Goal: Check status: Check status

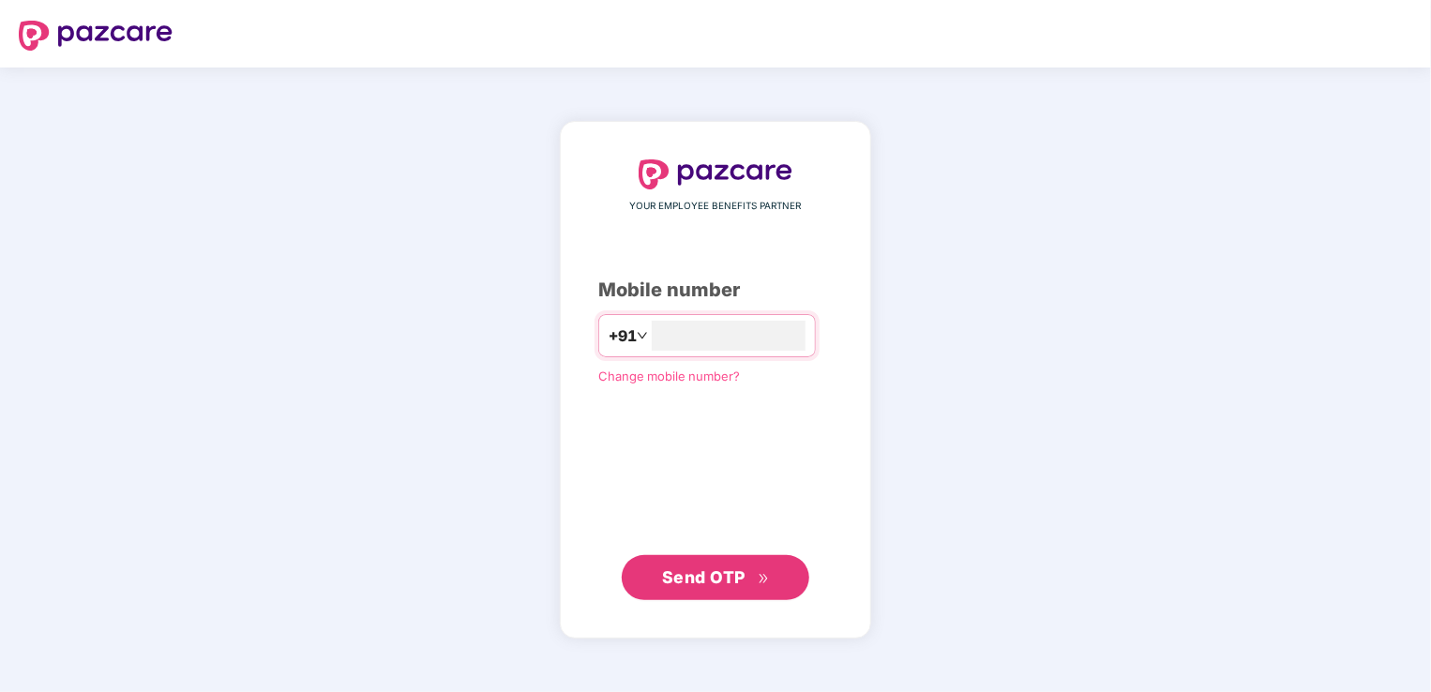
type input "**********"
click at [690, 564] on span "Send OTP" at bounding box center [716, 577] width 108 height 26
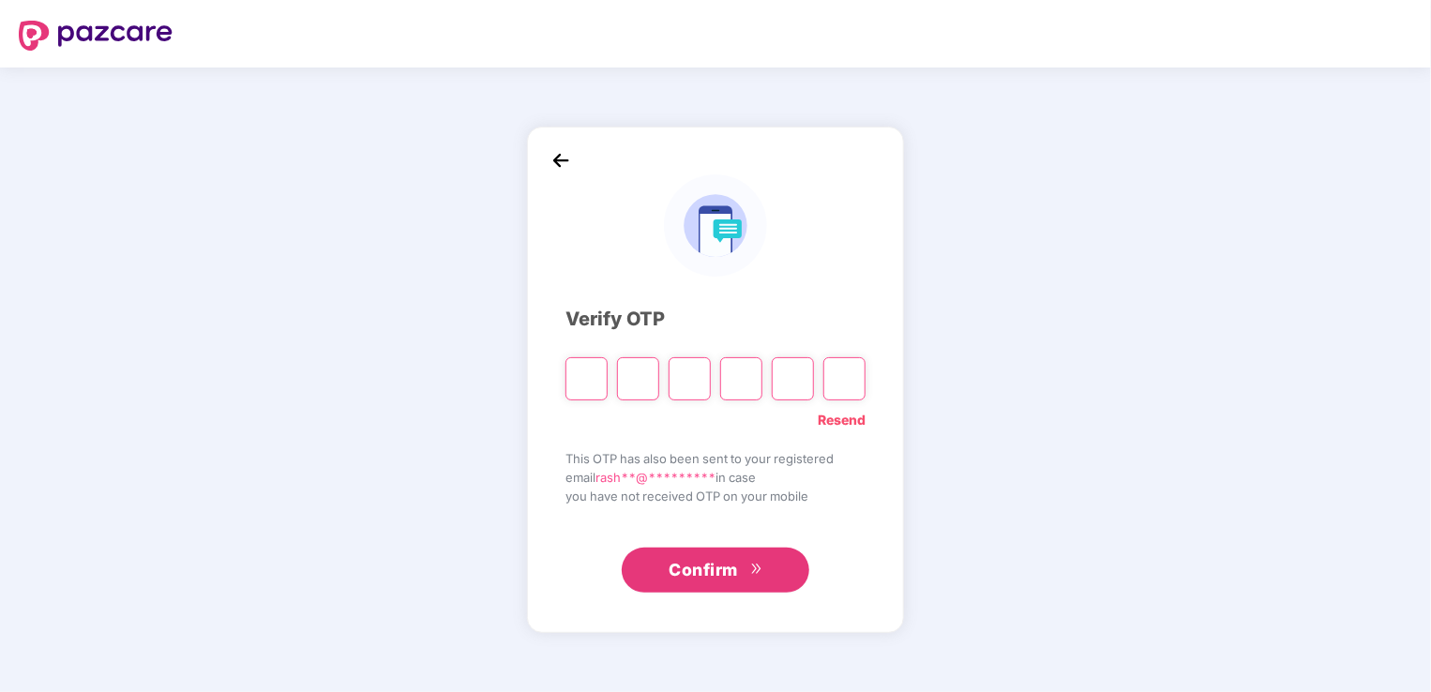
type input "*"
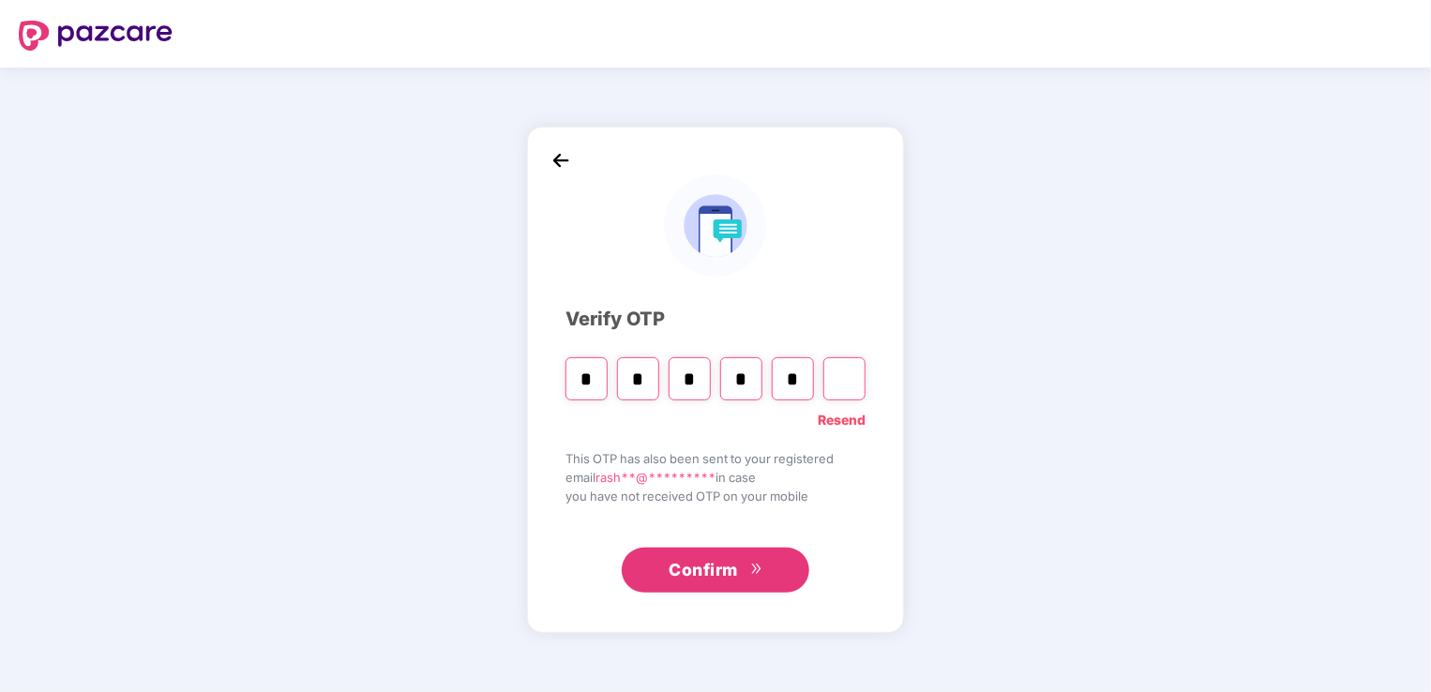
type input "*"
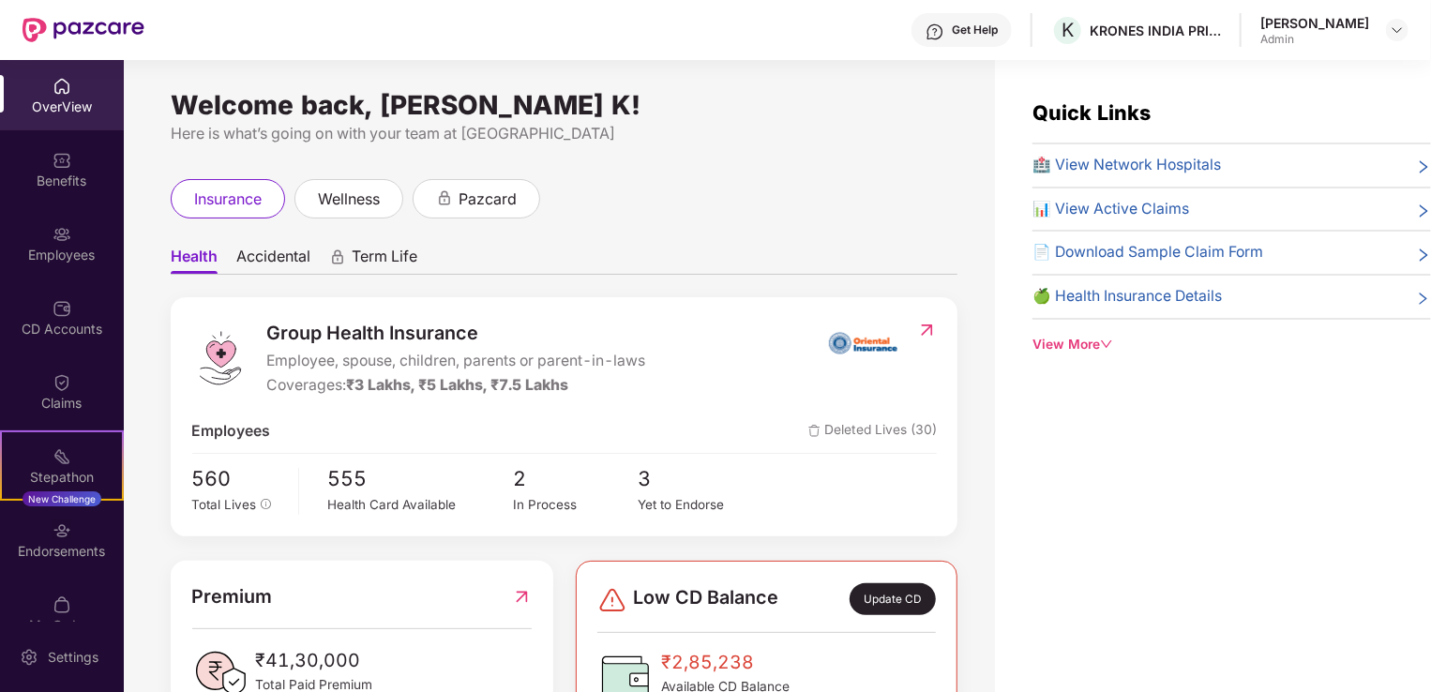
click at [1091, 211] on span "📊 View Active Claims" at bounding box center [1110, 209] width 157 height 23
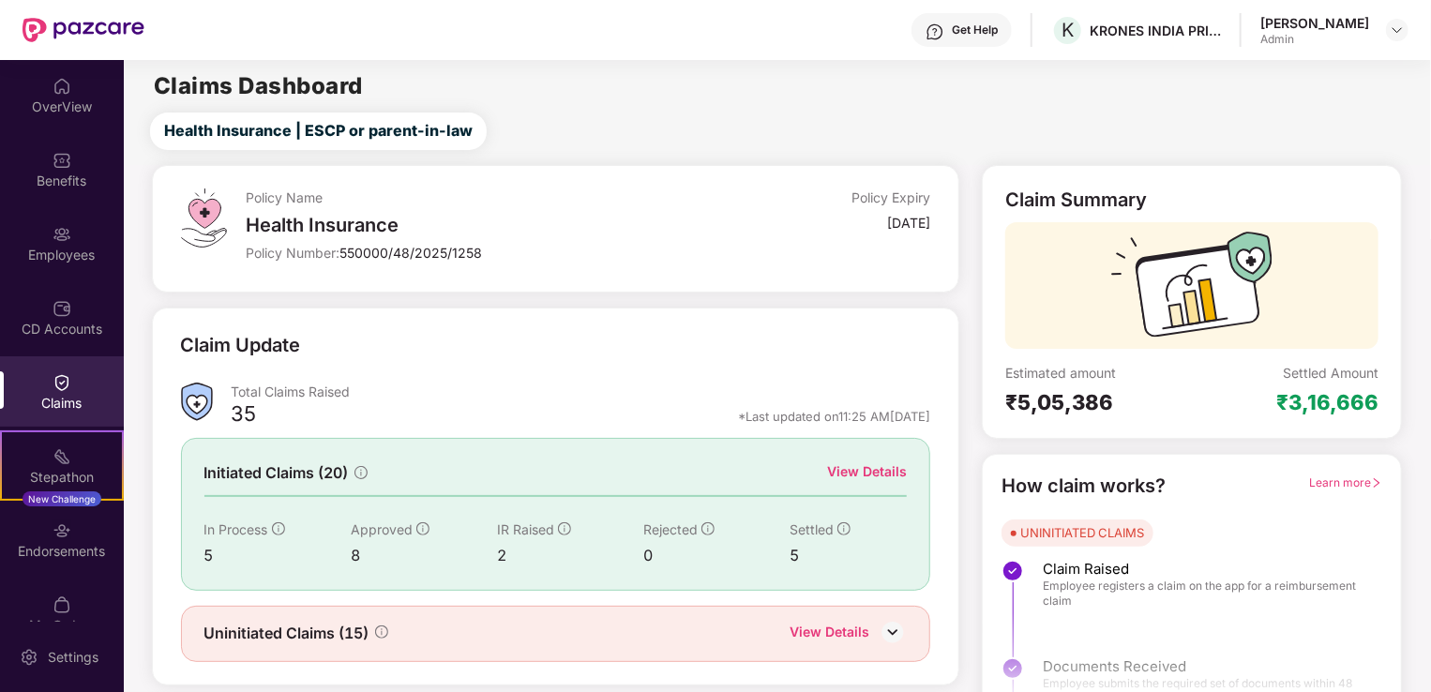
scroll to position [41, 0]
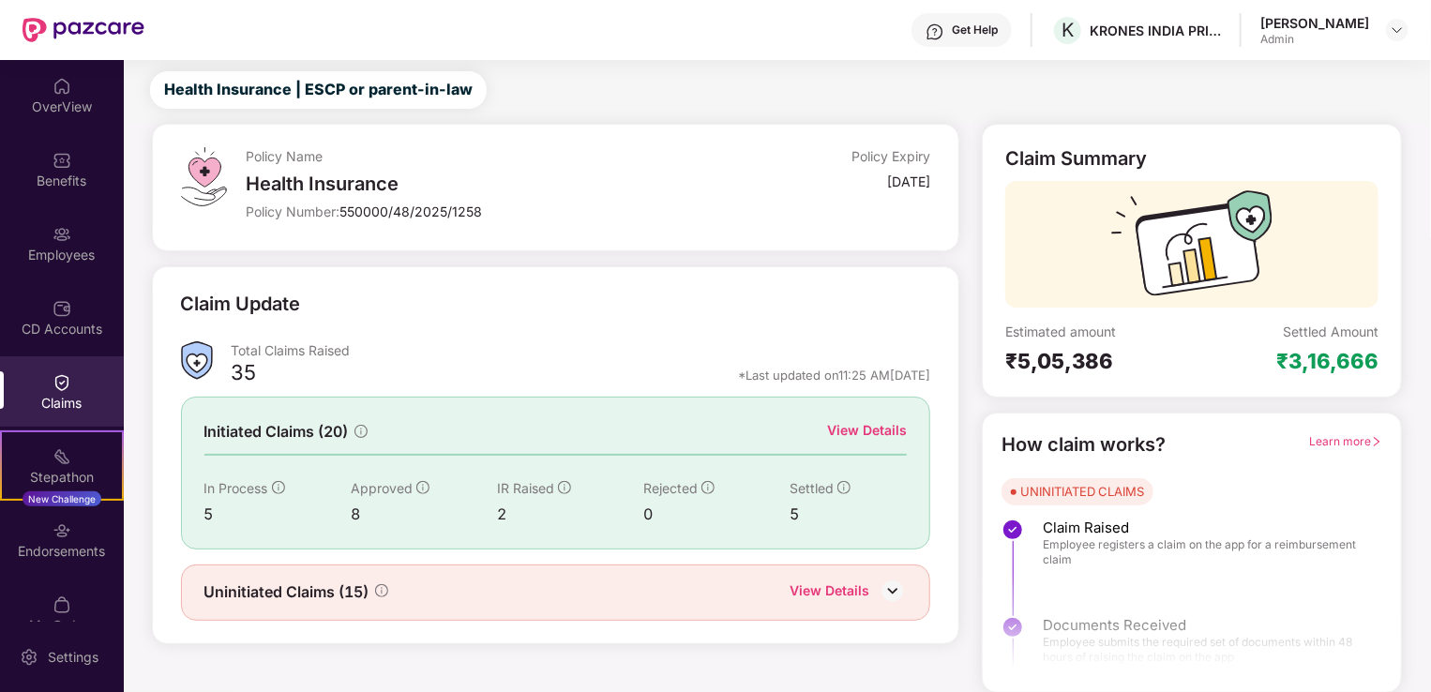
click at [852, 585] on div "View Details" at bounding box center [829, 592] width 80 height 24
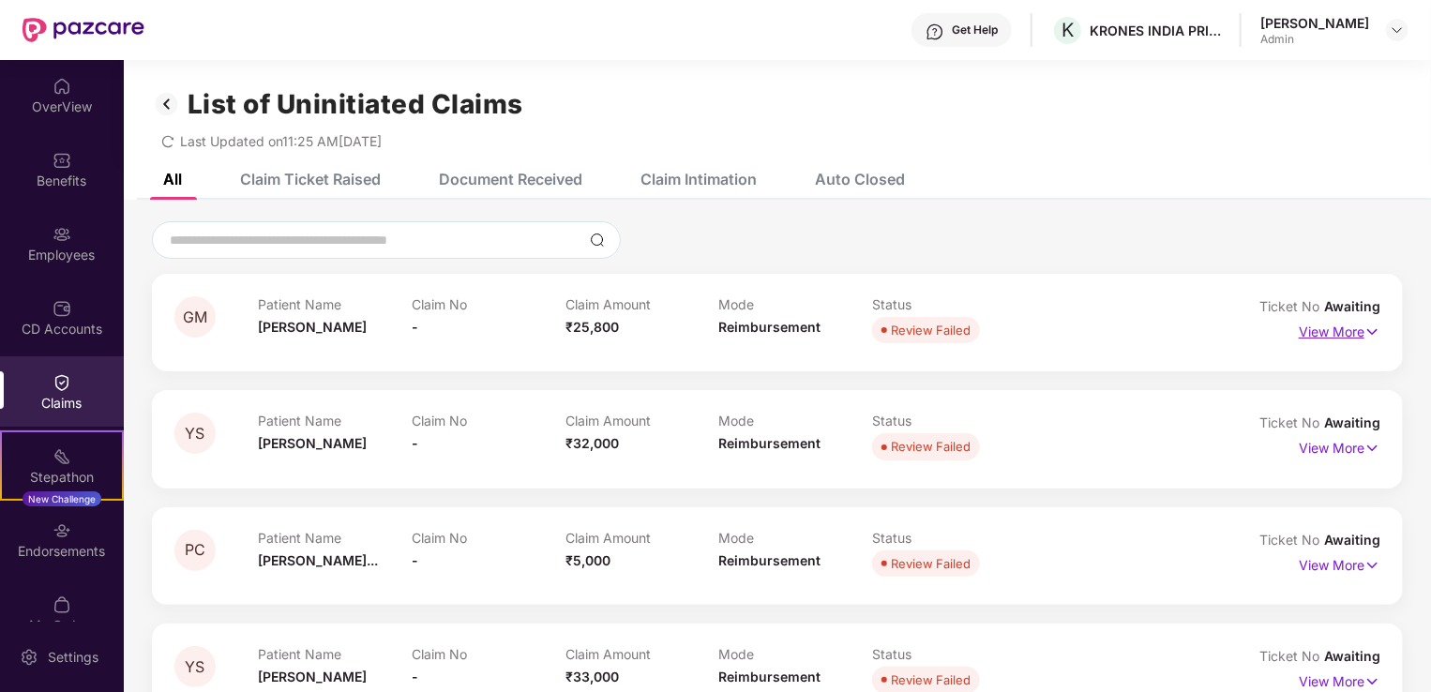
click at [1331, 327] on p "View More" at bounding box center [1339, 329] width 82 height 25
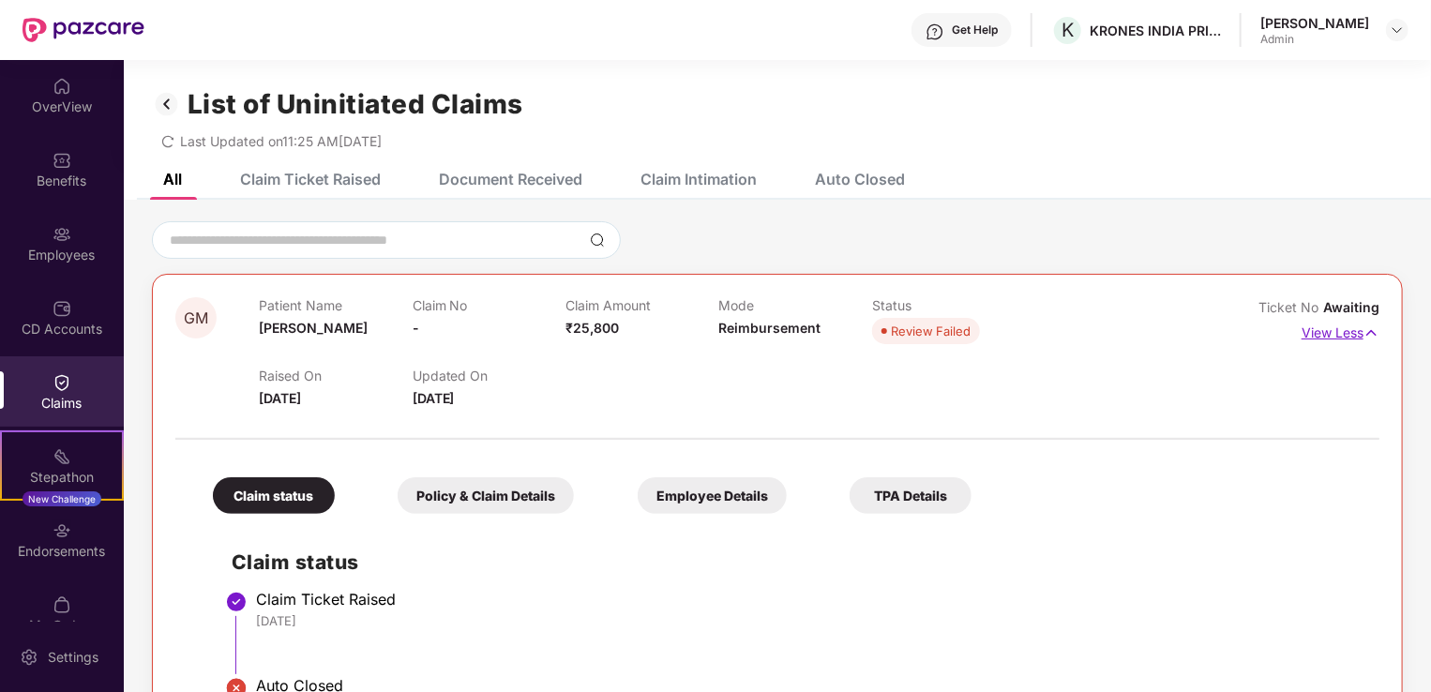
click at [1372, 331] on img at bounding box center [1371, 333] width 16 height 21
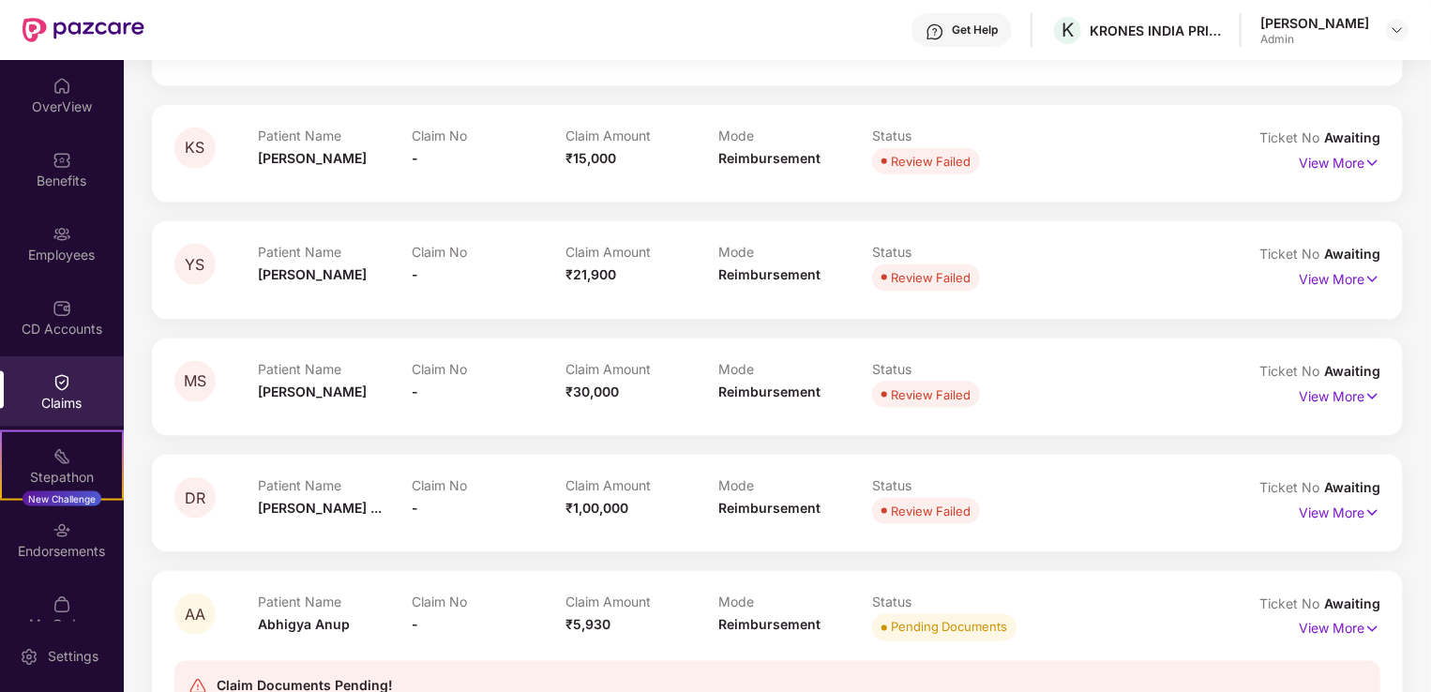
scroll to position [1344, 0]
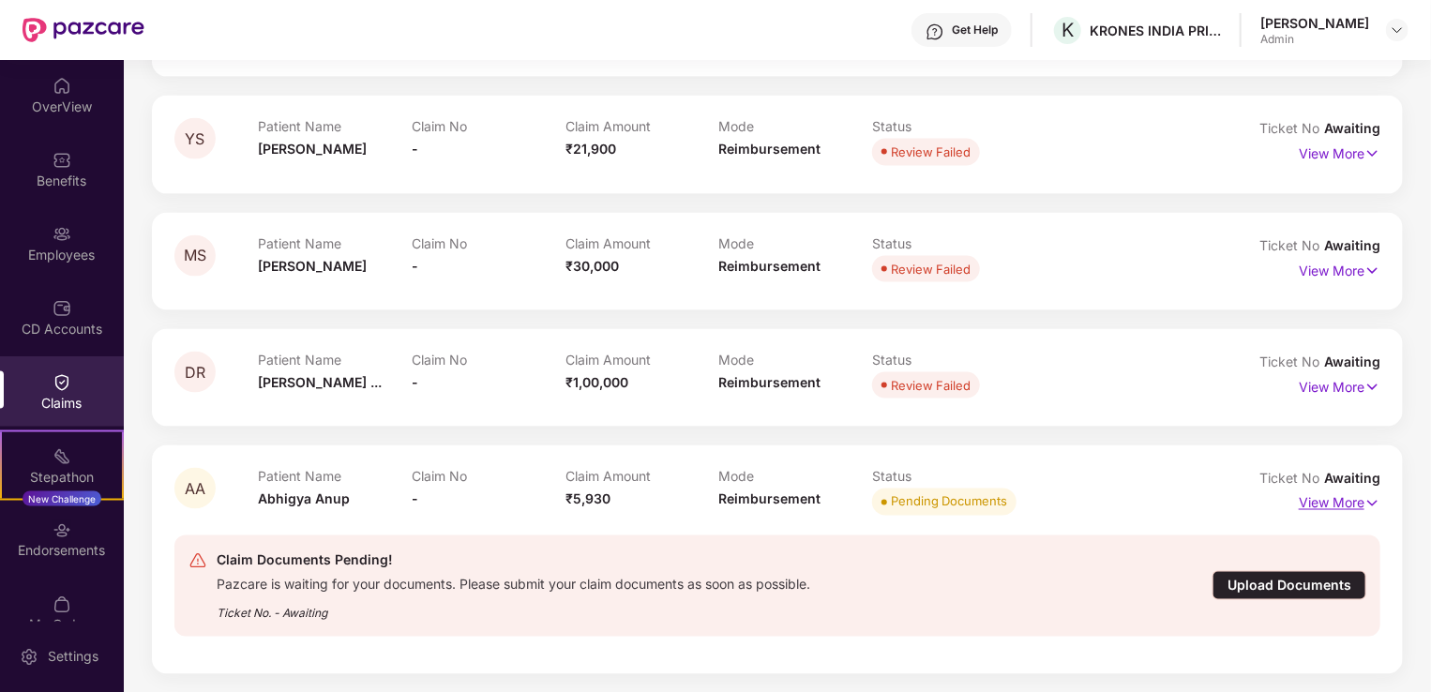
click at [1357, 504] on p "View More" at bounding box center [1339, 500] width 82 height 25
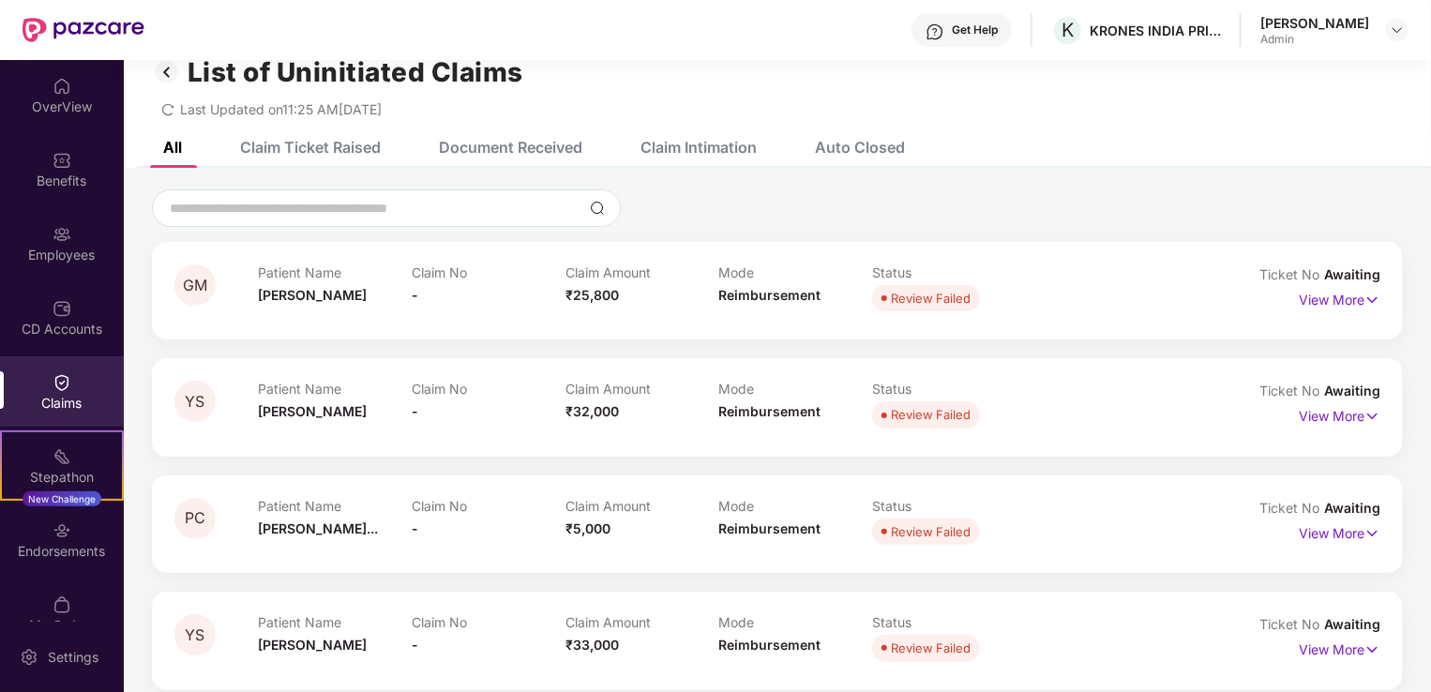
scroll to position [0, 0]
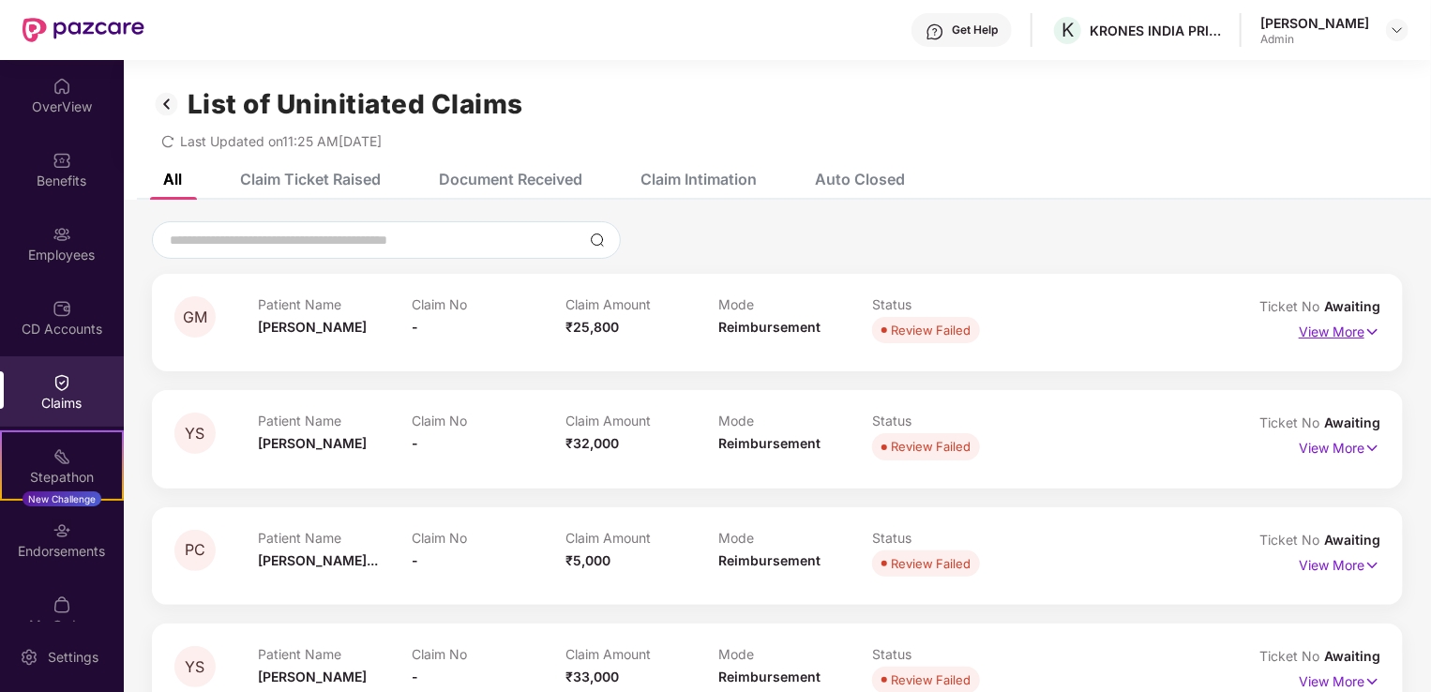
click at [1322, 335] on p "View More" at bounding box center [1339, 329] width 82 height 25
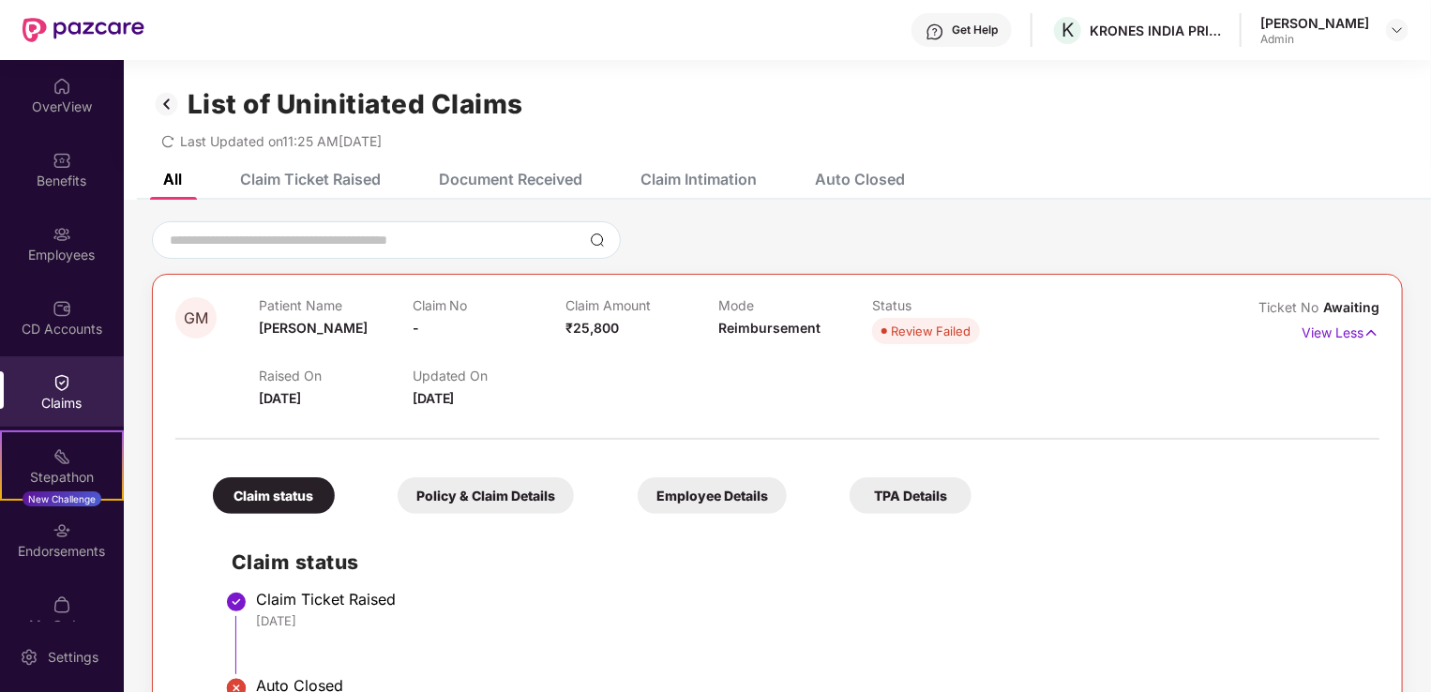
click at [527, 174] on div "Document Received" at bounding box center [510, 179] width 143 height 19
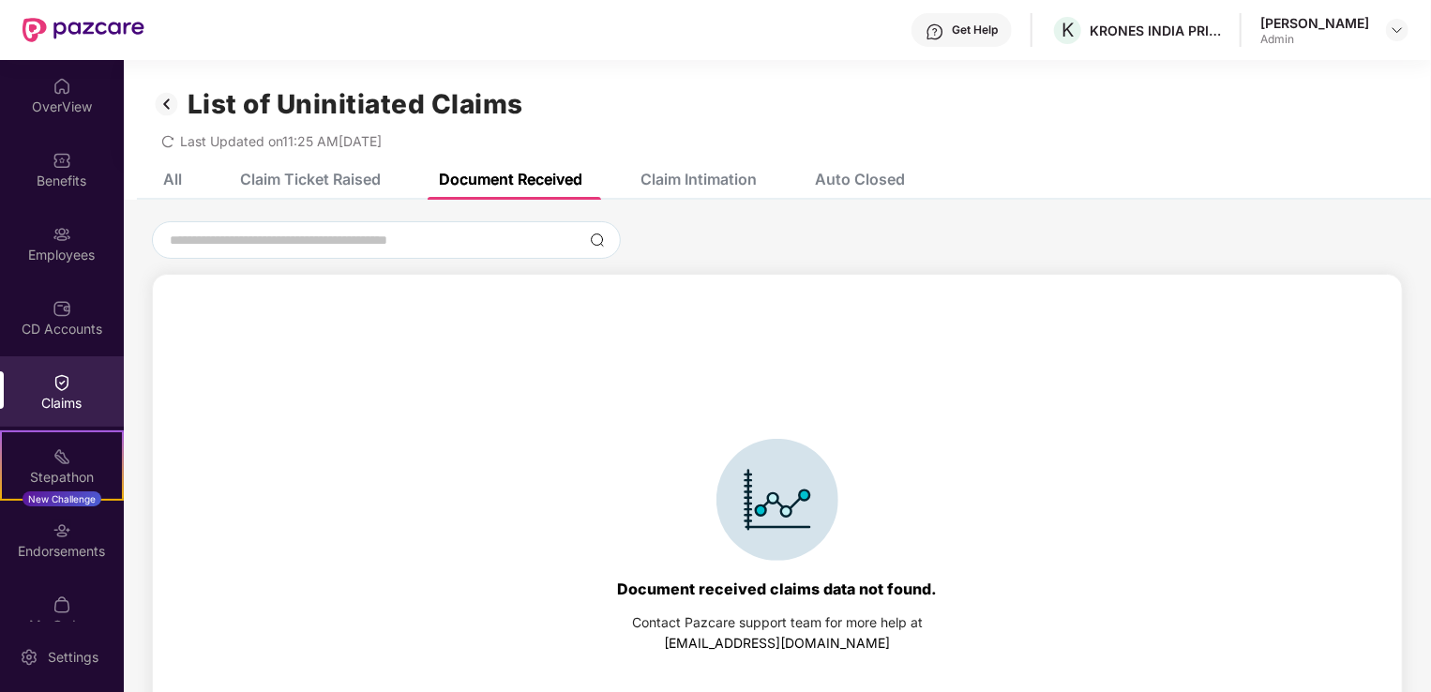
click at [728, 171] on div "Claim Intimation" at bounding box center [698, 179] width 116 height 19
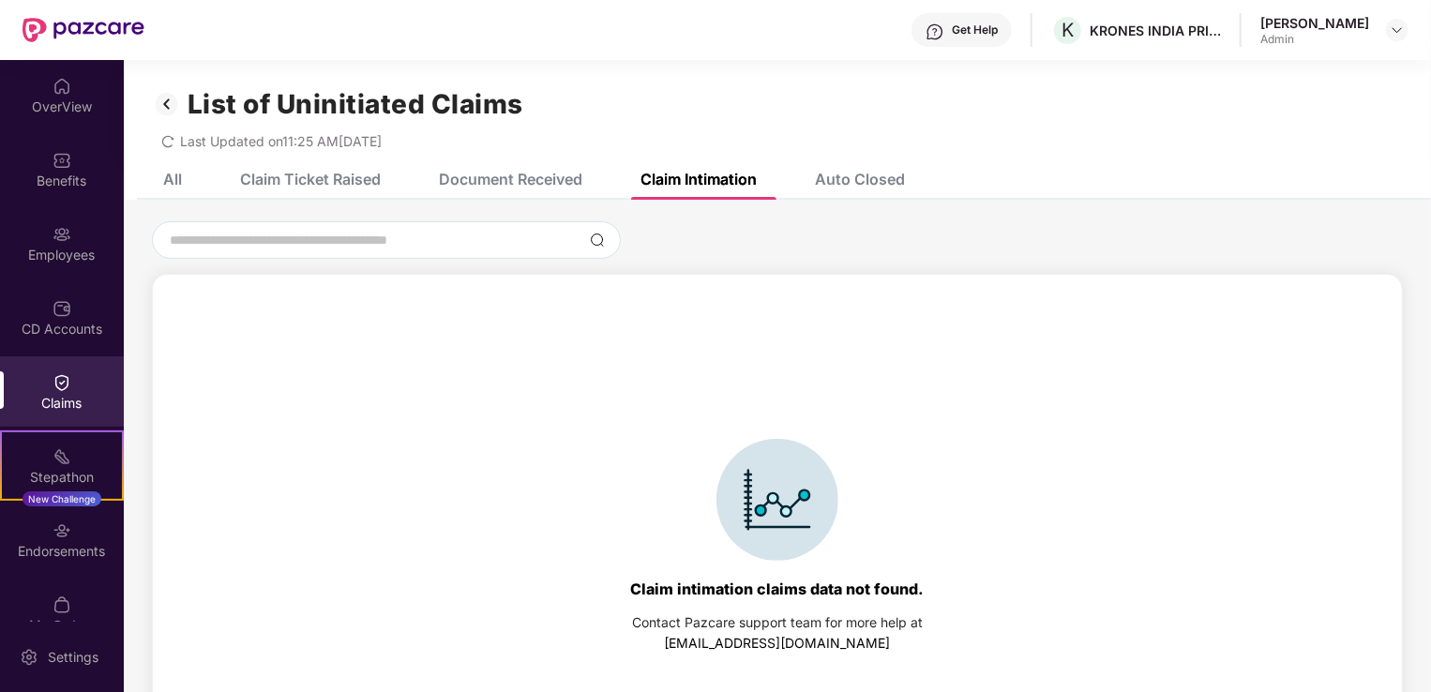
click at [55, 384] on img at bounding box center [62, 382] width 19 height 19
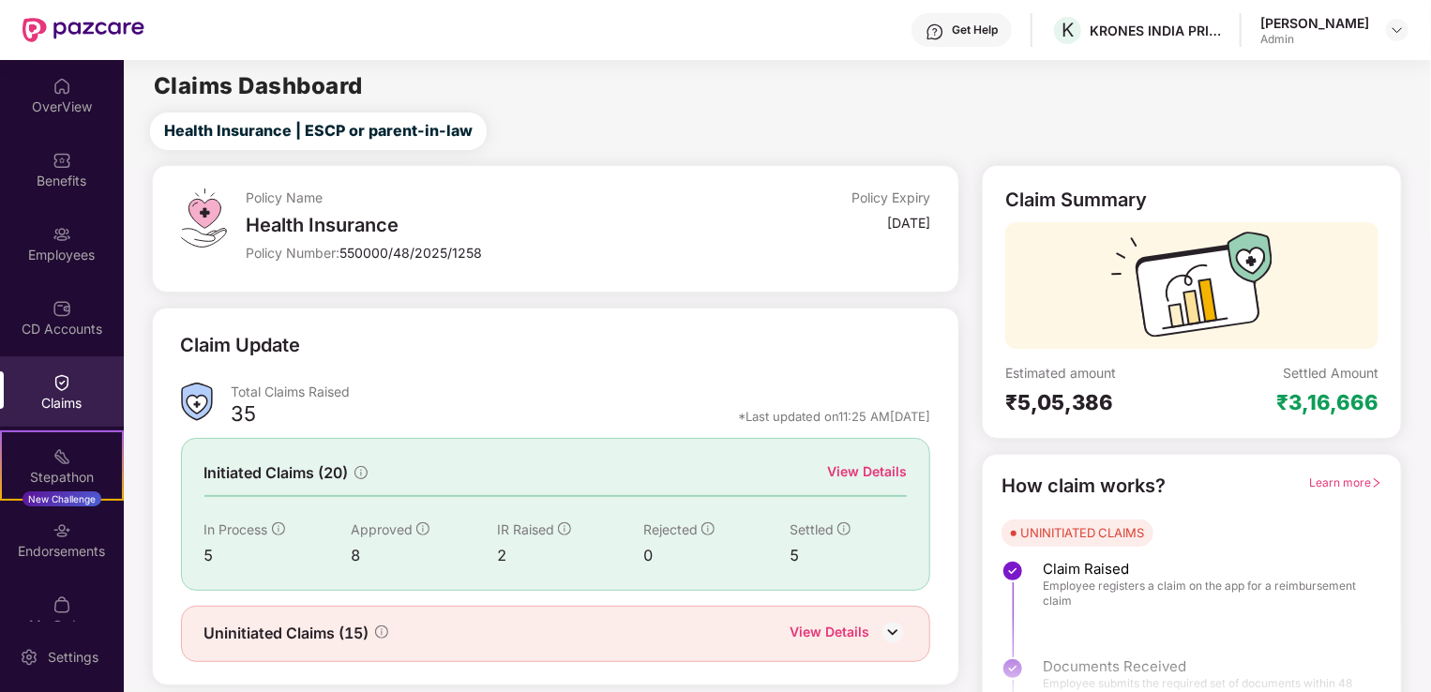
scroll to position [41, 0]
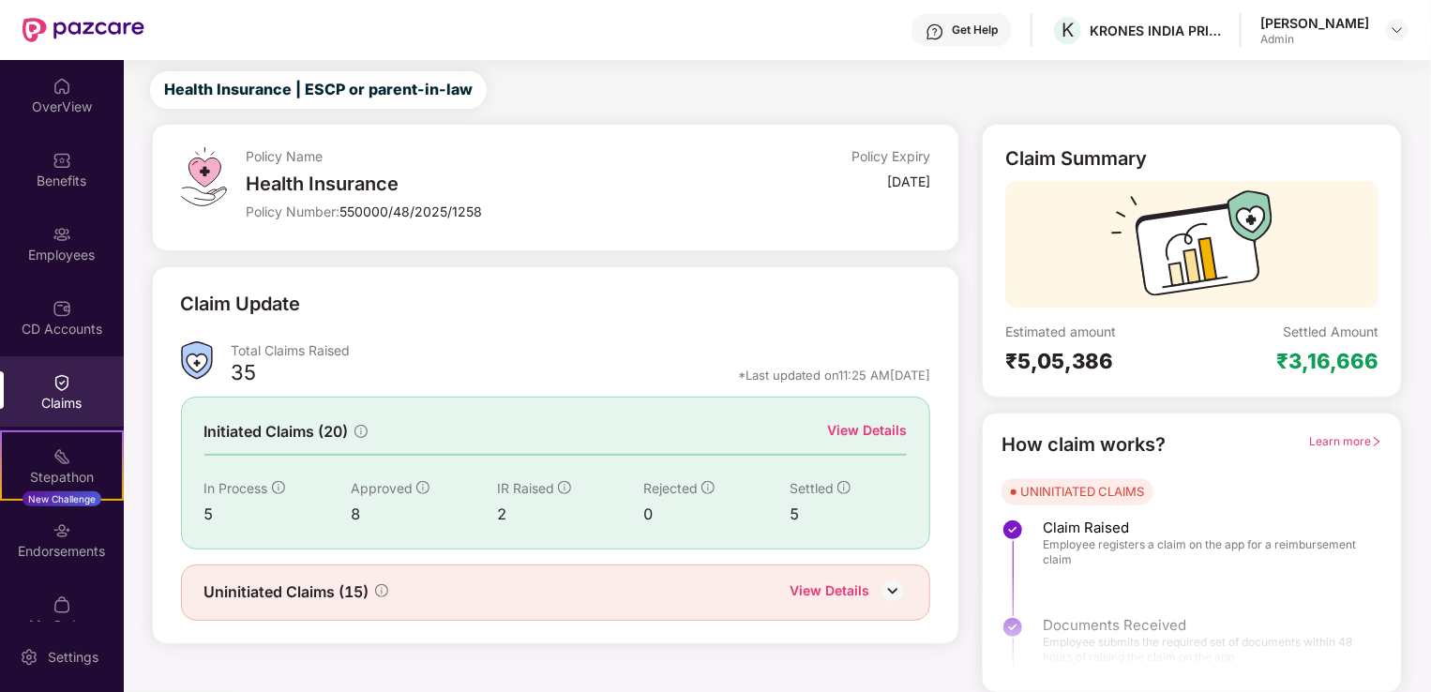
click at [863, 429] on div "View Details" at bounding box center [867, 430] width 80 height 21
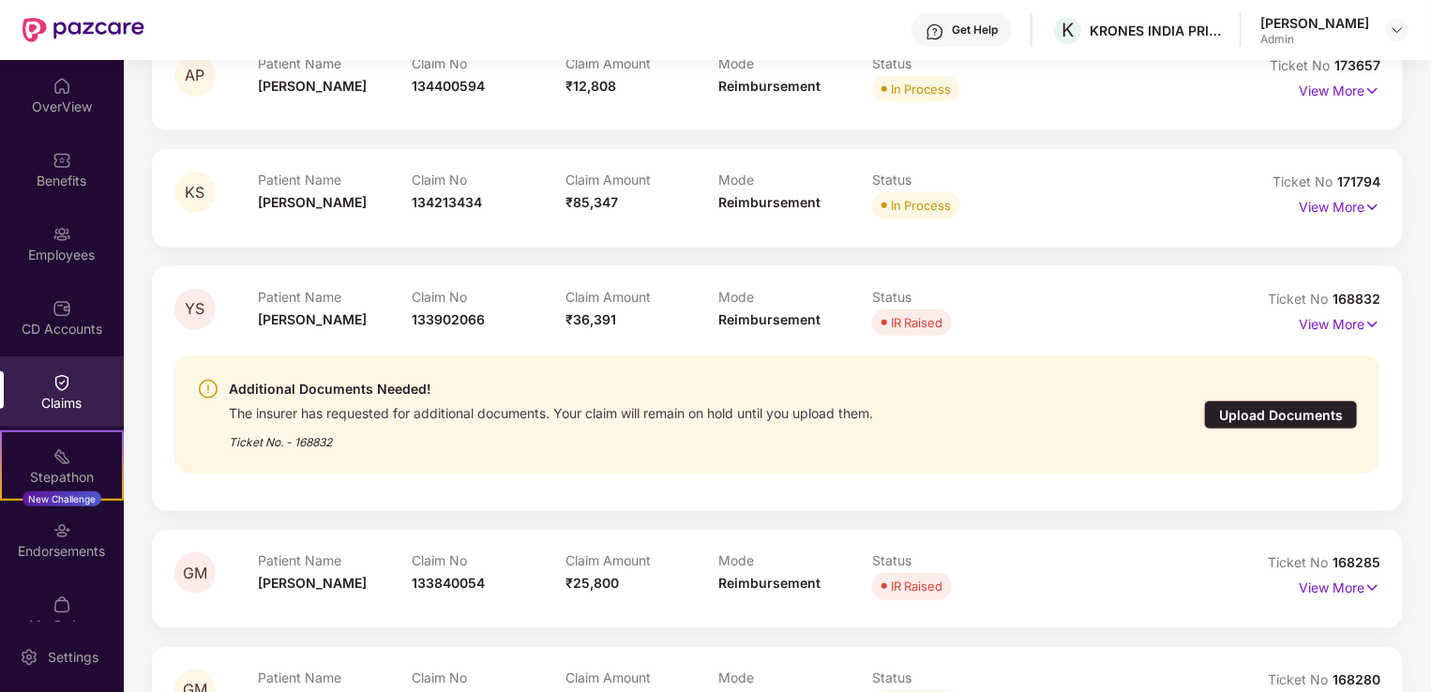
scroll to position [539, 0]
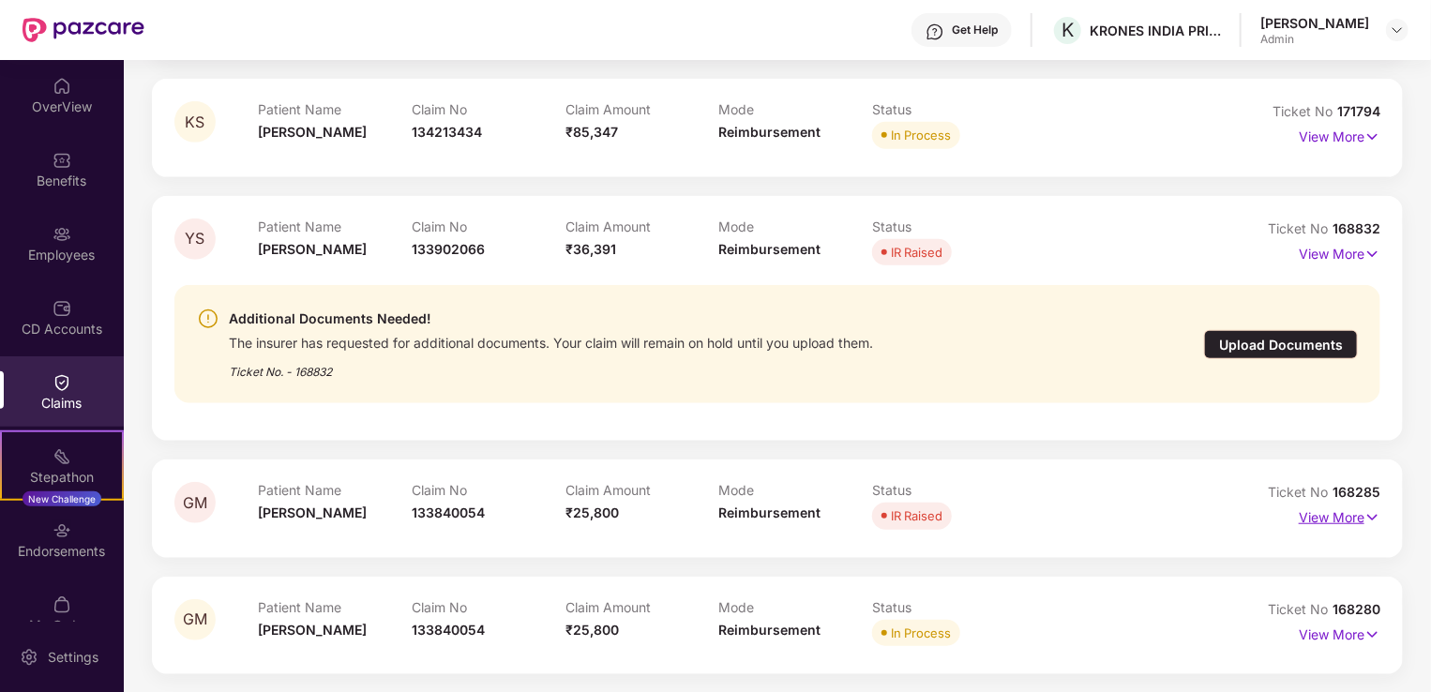
click at [1331, 516] on p "View More" at bounding box center [1339, 515] width 82 height 25
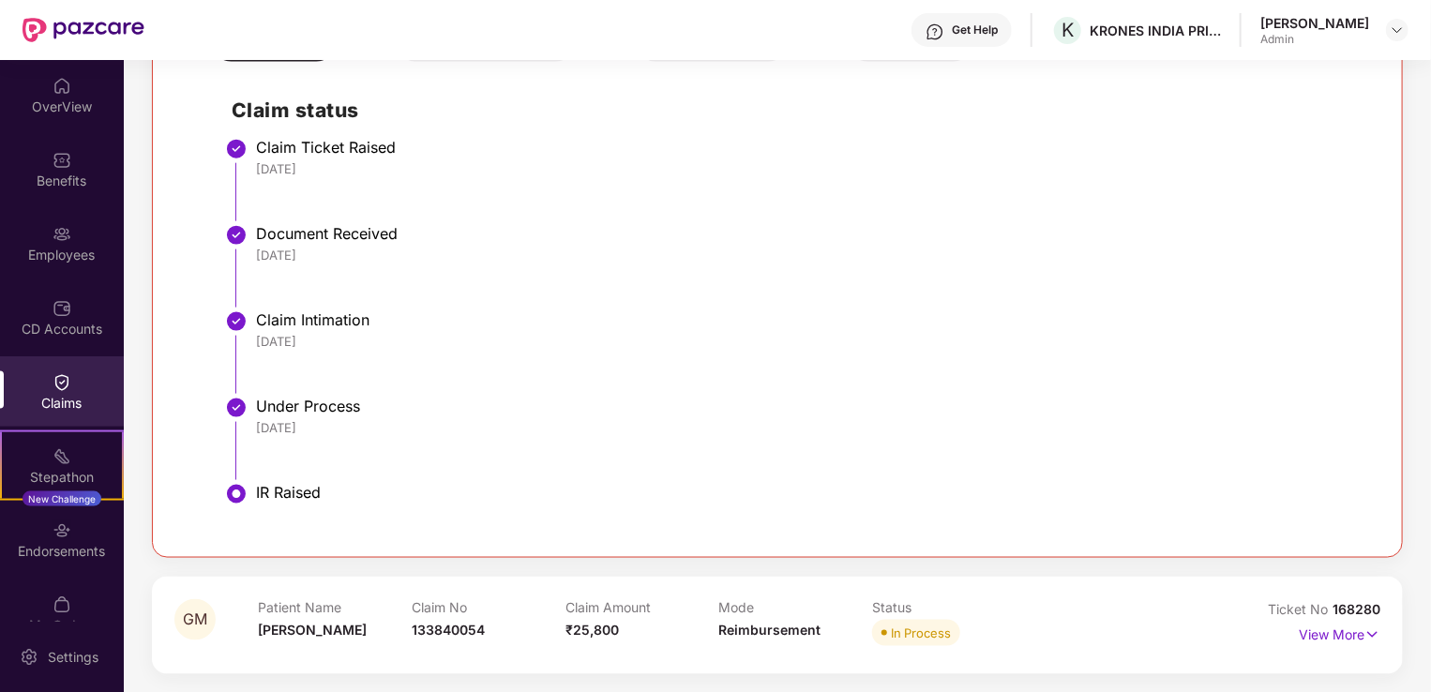
scroll to position [896, 0]
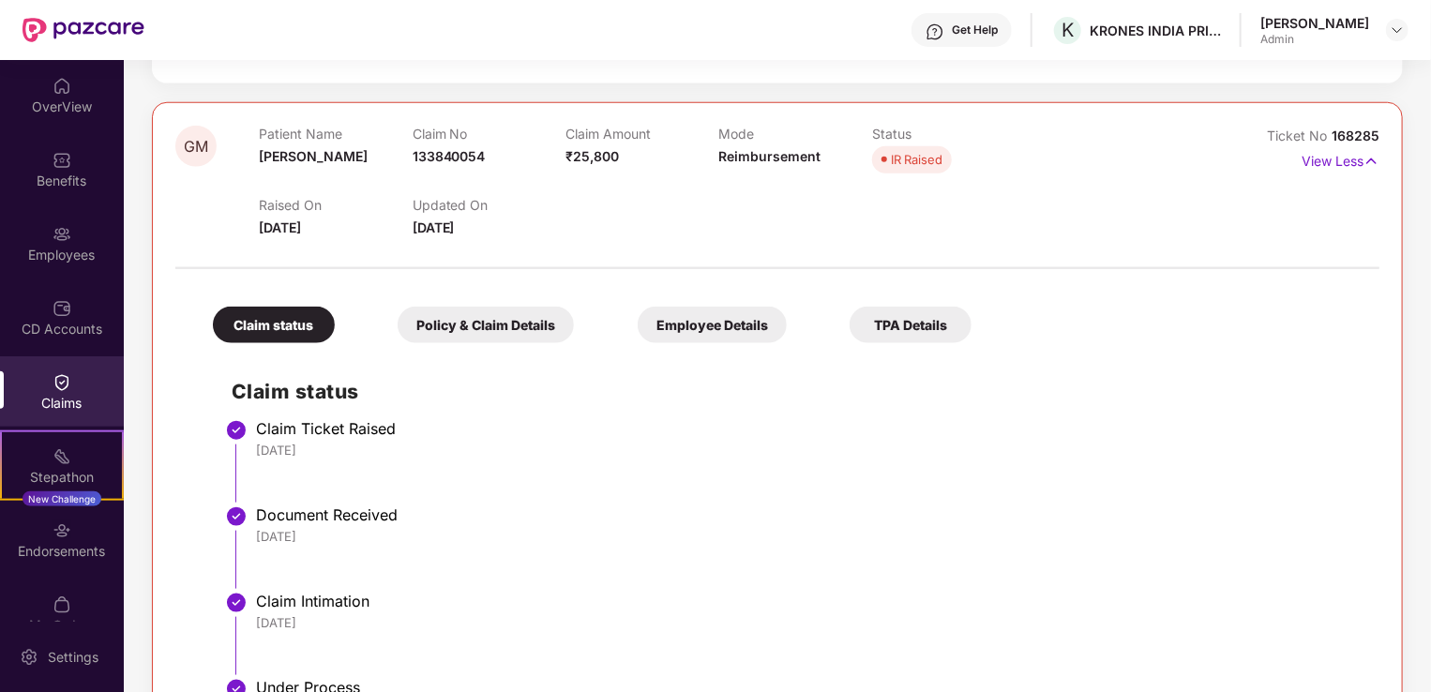
click at [488, 315] on div "Policy & Claim Details" at bounding box center [486, 325] width 176 height 37
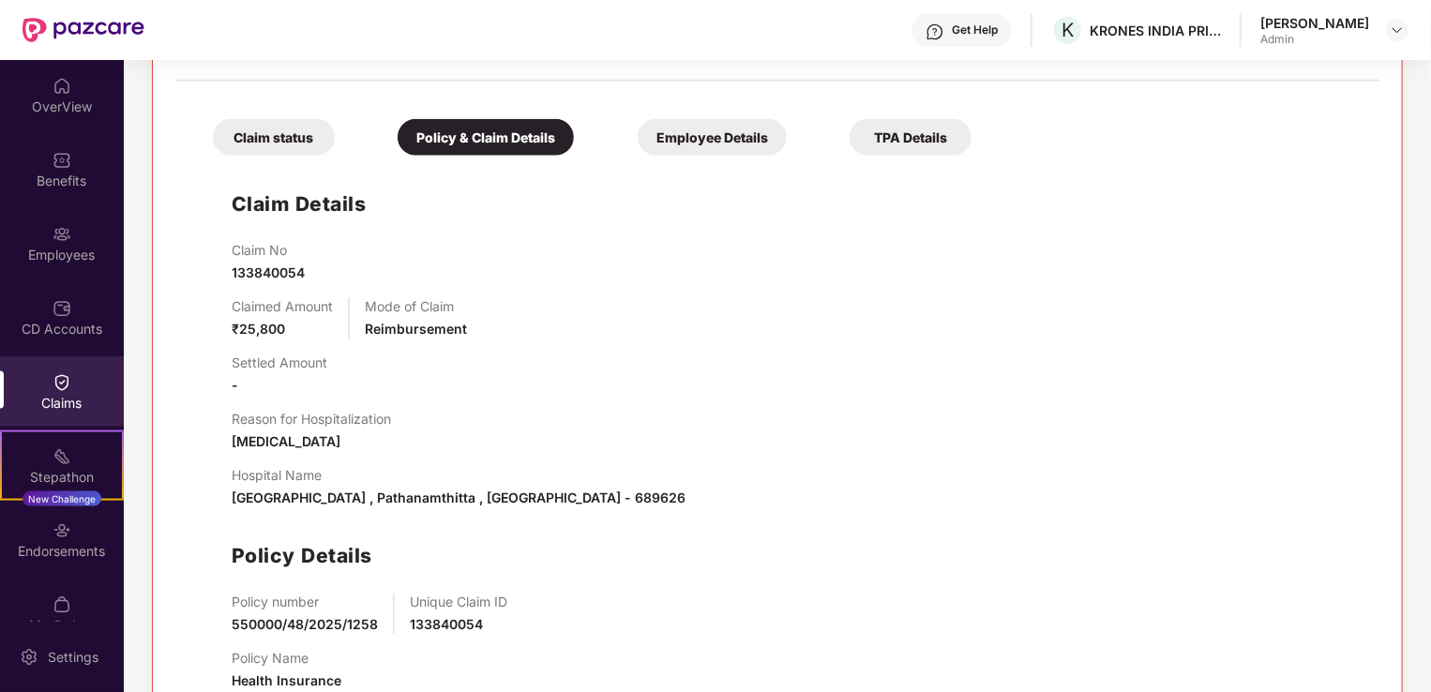
scroll to position [1254, 0]
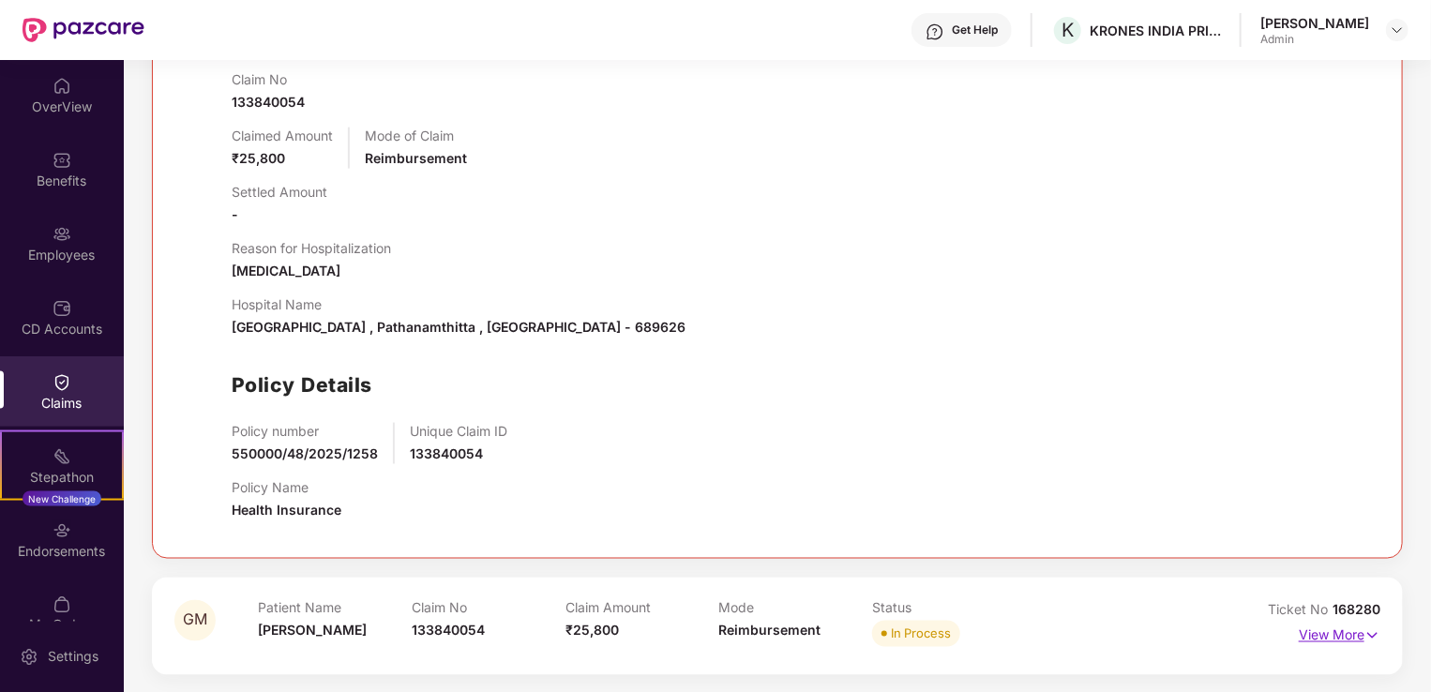
click at [1332, 637] on p "View More" at bounding box center [1339, 633] width 82 height 25
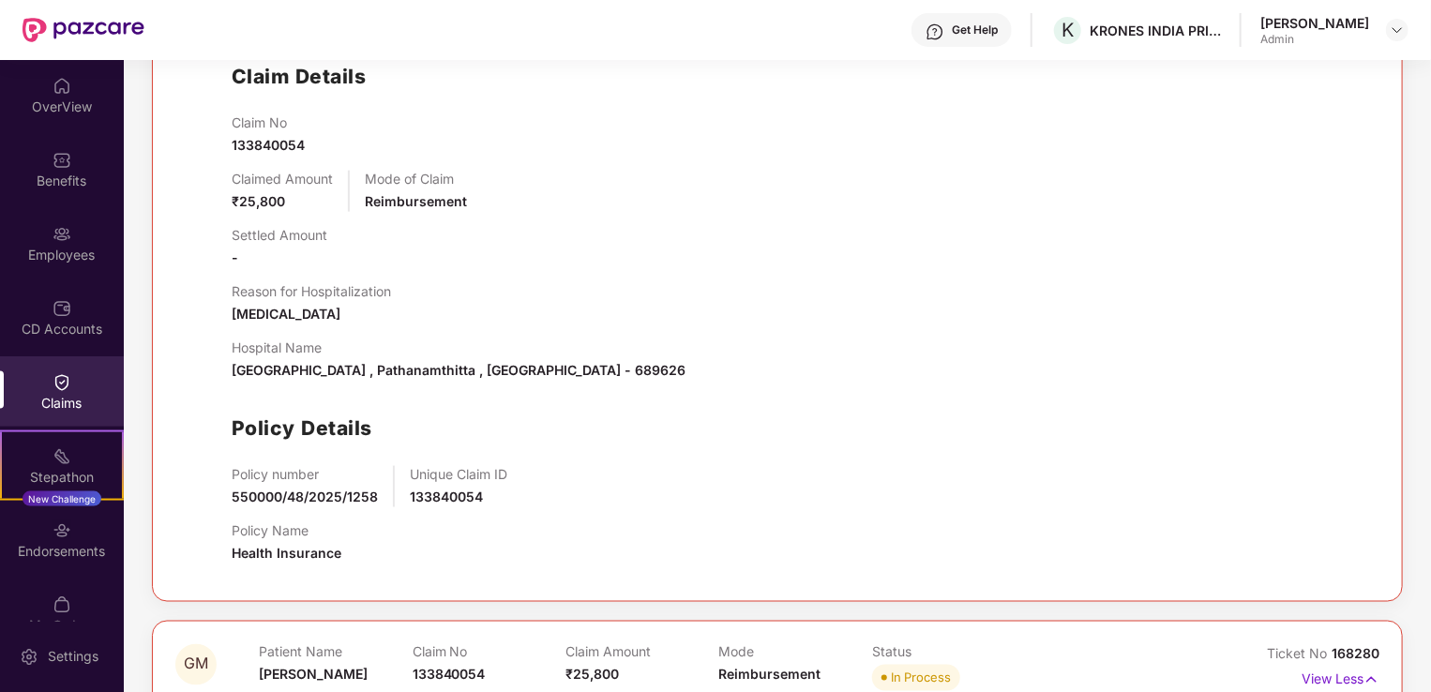
scroll to position [1024, 0]
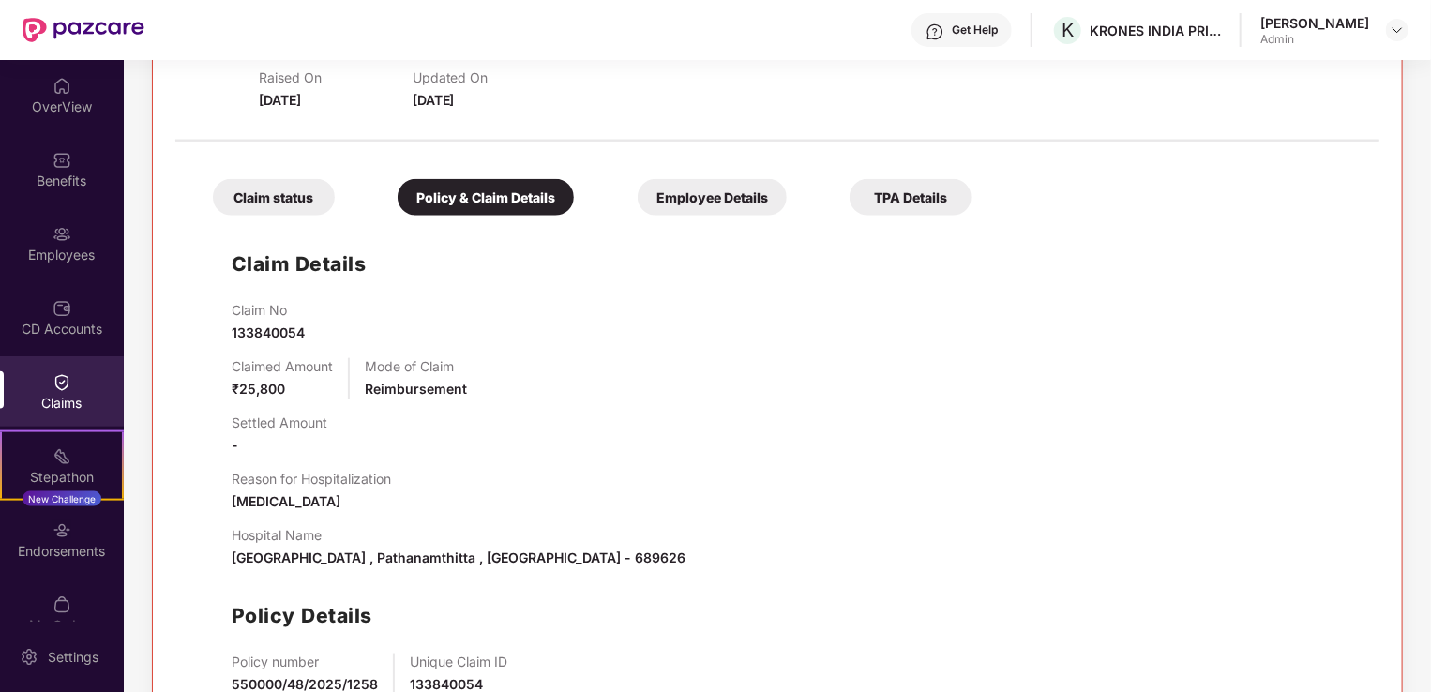
click at [293, 193] on div "Claim status" at bounding box center [274, 197] width 122 height 37
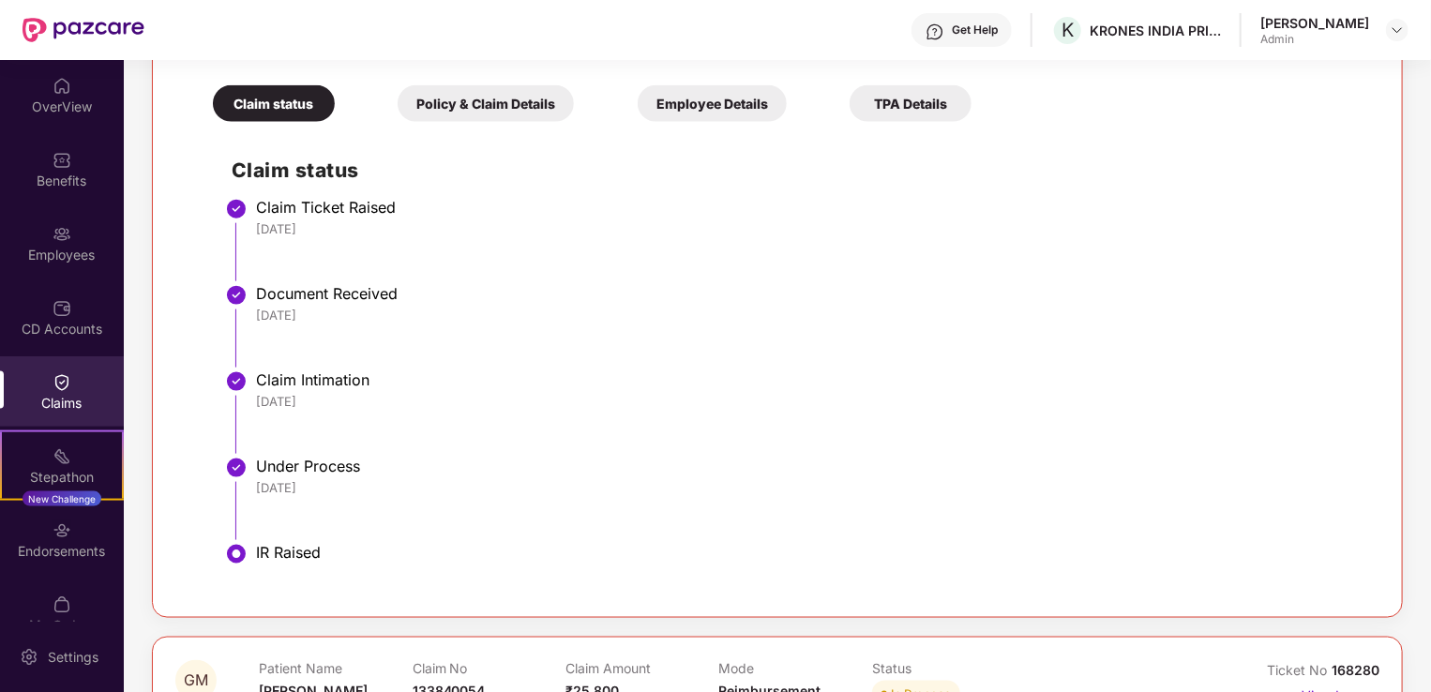
scroll to position [1399, 0]
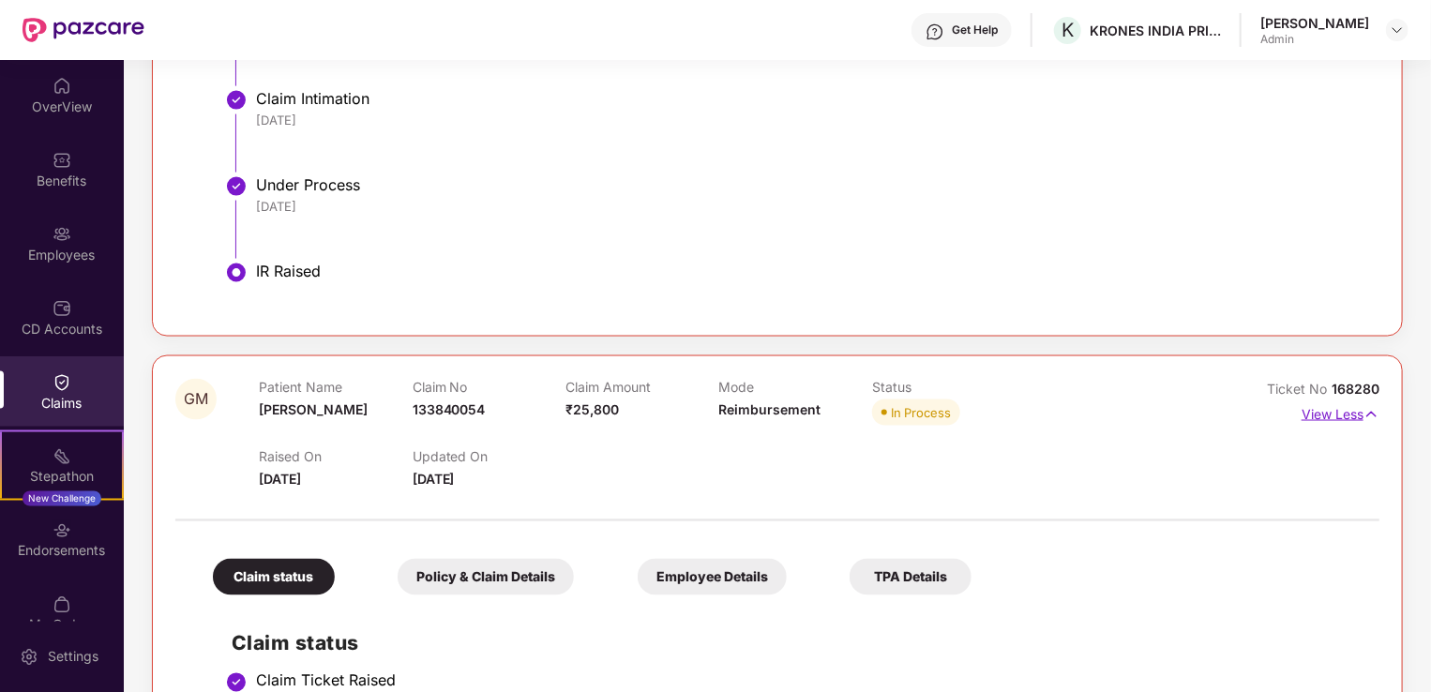
click at [1313, 413] on p "View Less" at bounding box center [1340, 411] width 78 height 25
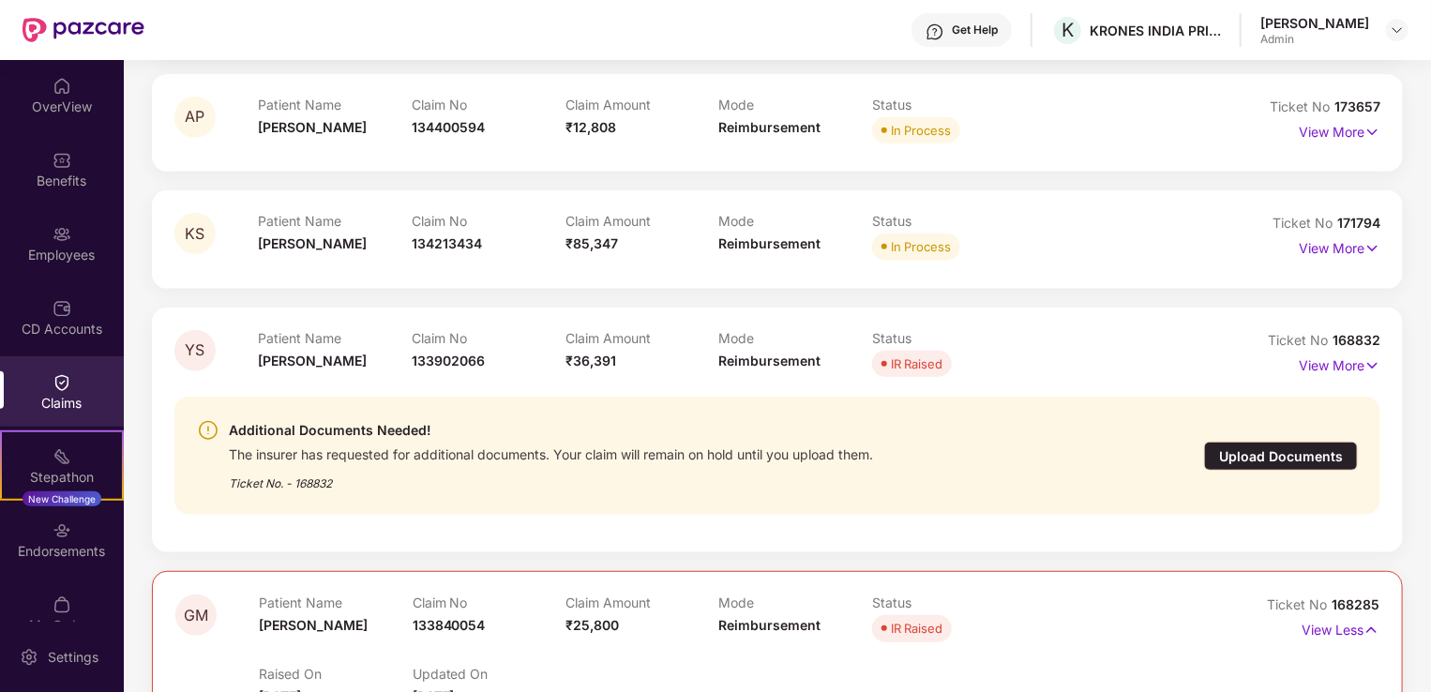
scroll to position [334, 0]
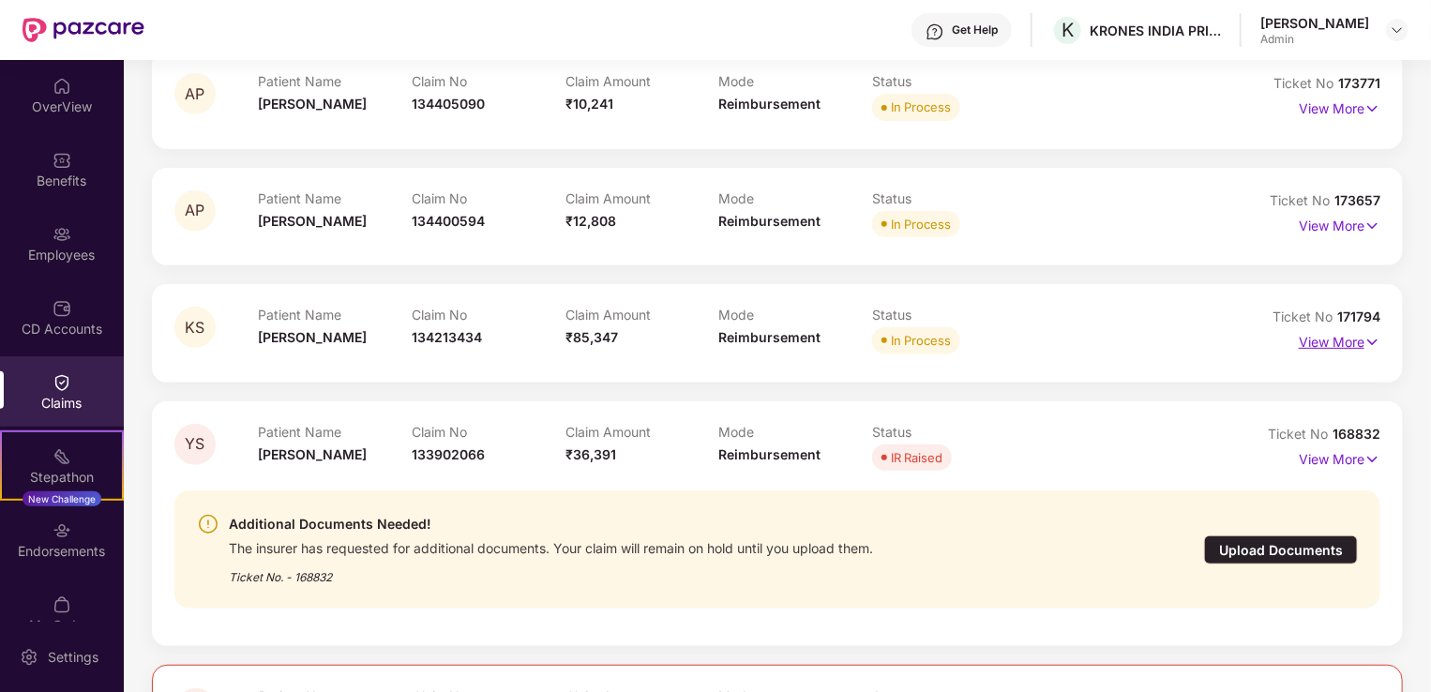
click at [1329, 338] on p "View More" at bounding box center [1339, 339] width 82 height 25
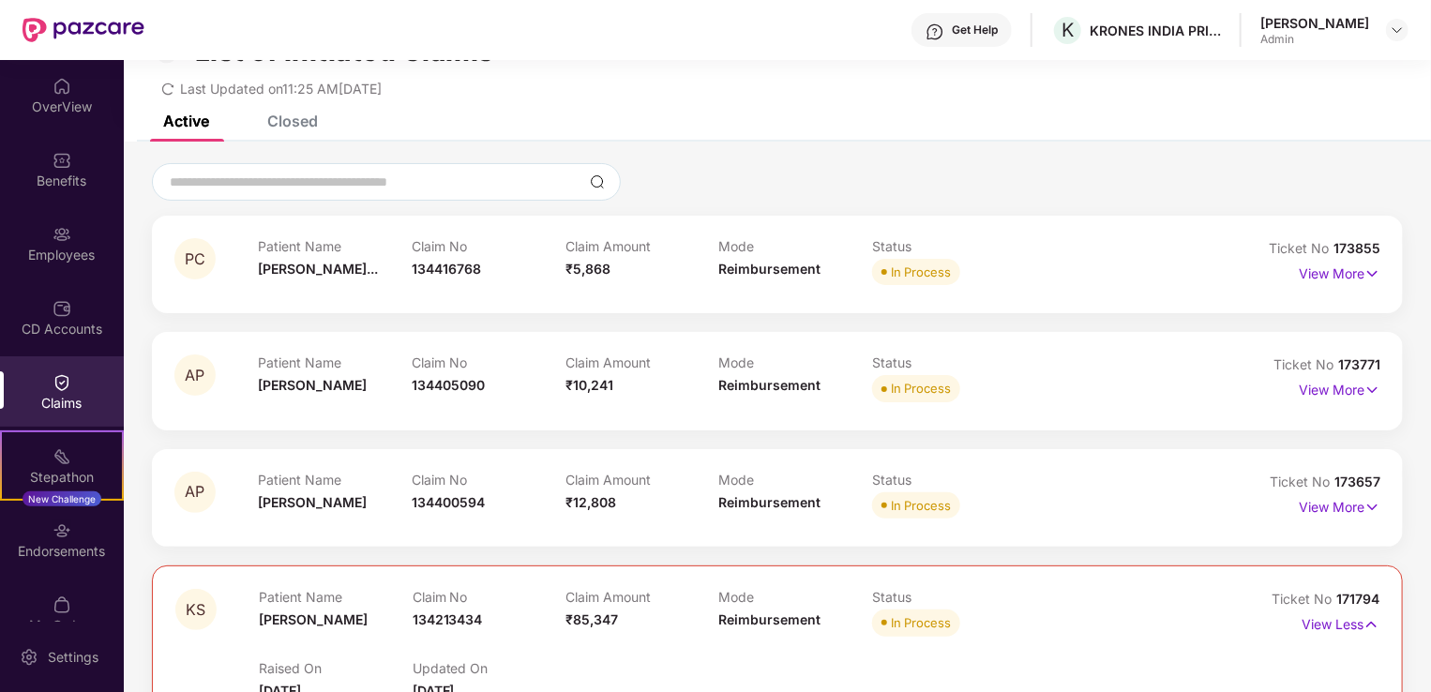
scroll to position [0, 0]
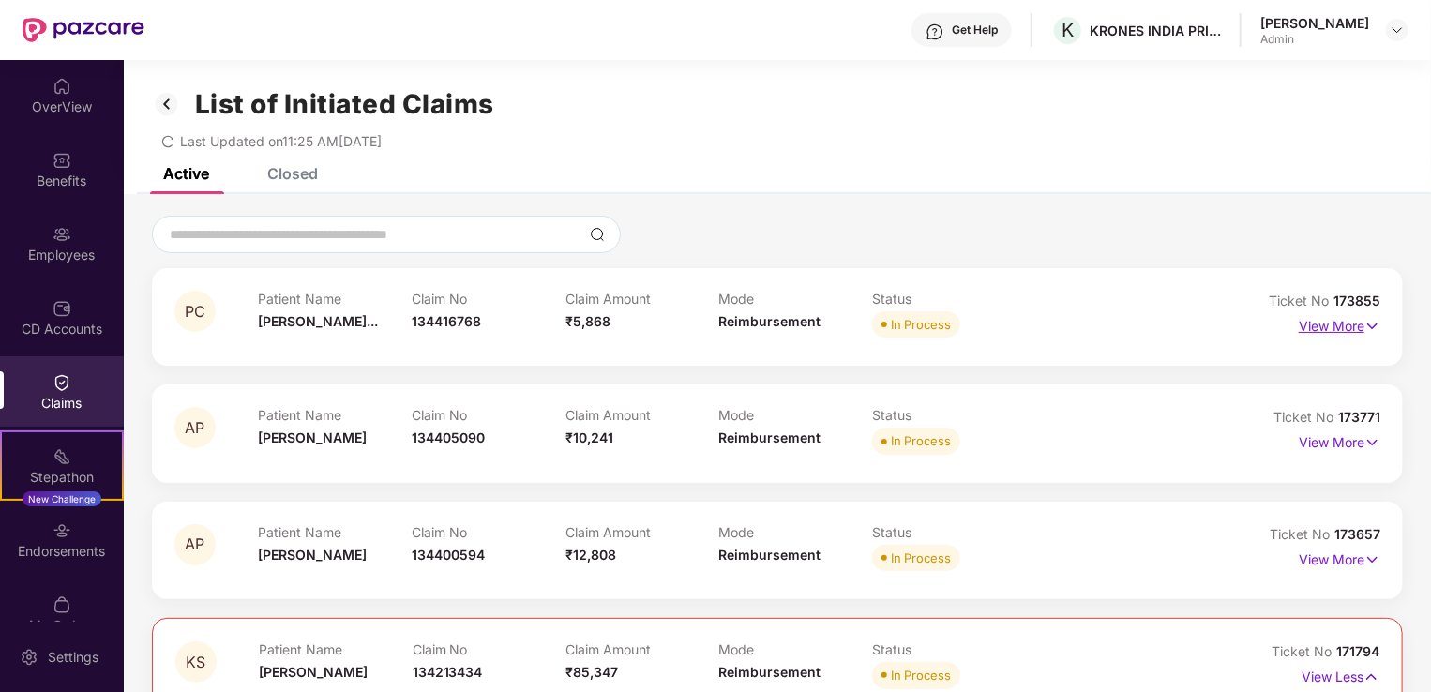
click at [1342, 324] on p "View More" at bounding box center [1339, 323] width 82 height 25
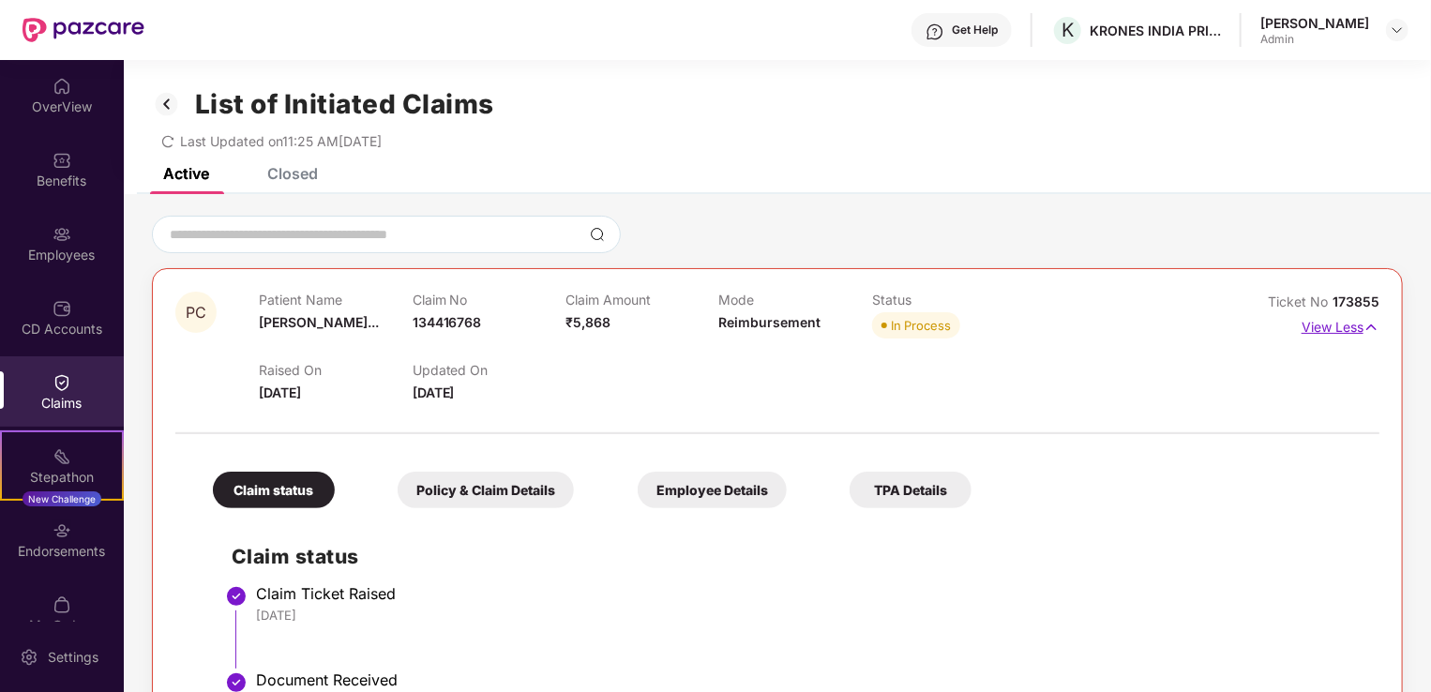
click at [1373, 325] on img at bounding box center [1371, 327] width 16 height 21
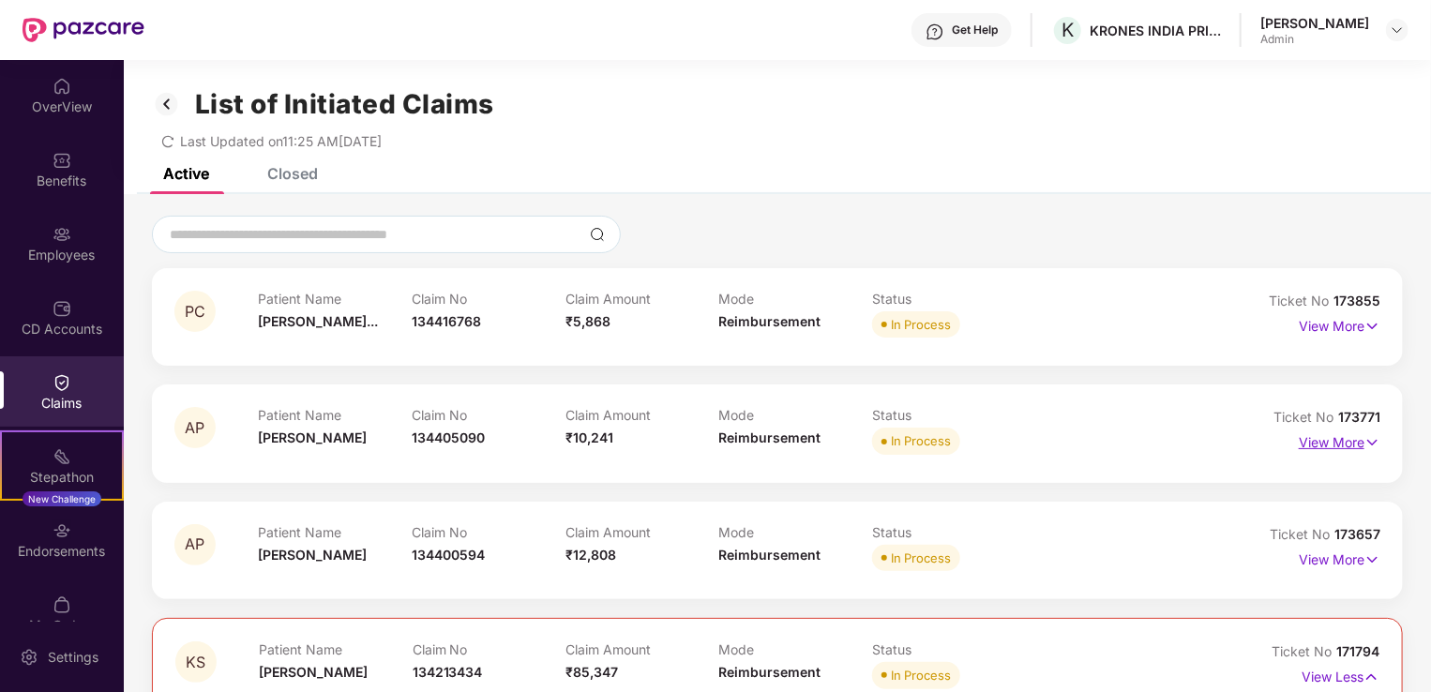
click at [1365, 441] on img at bounding box center [1372, 442] width 16 height 21
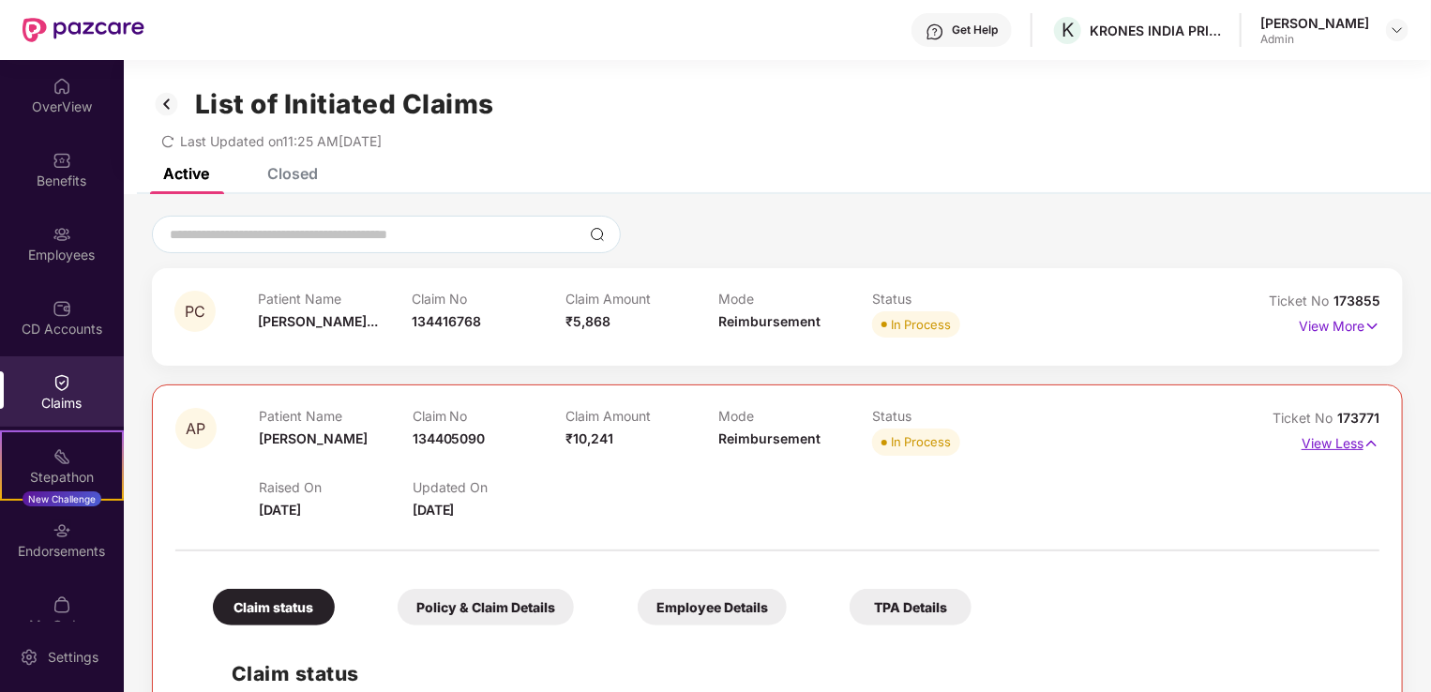
click at [1365, 441] on img at bounding box center [1371, 443] width 16 height 21
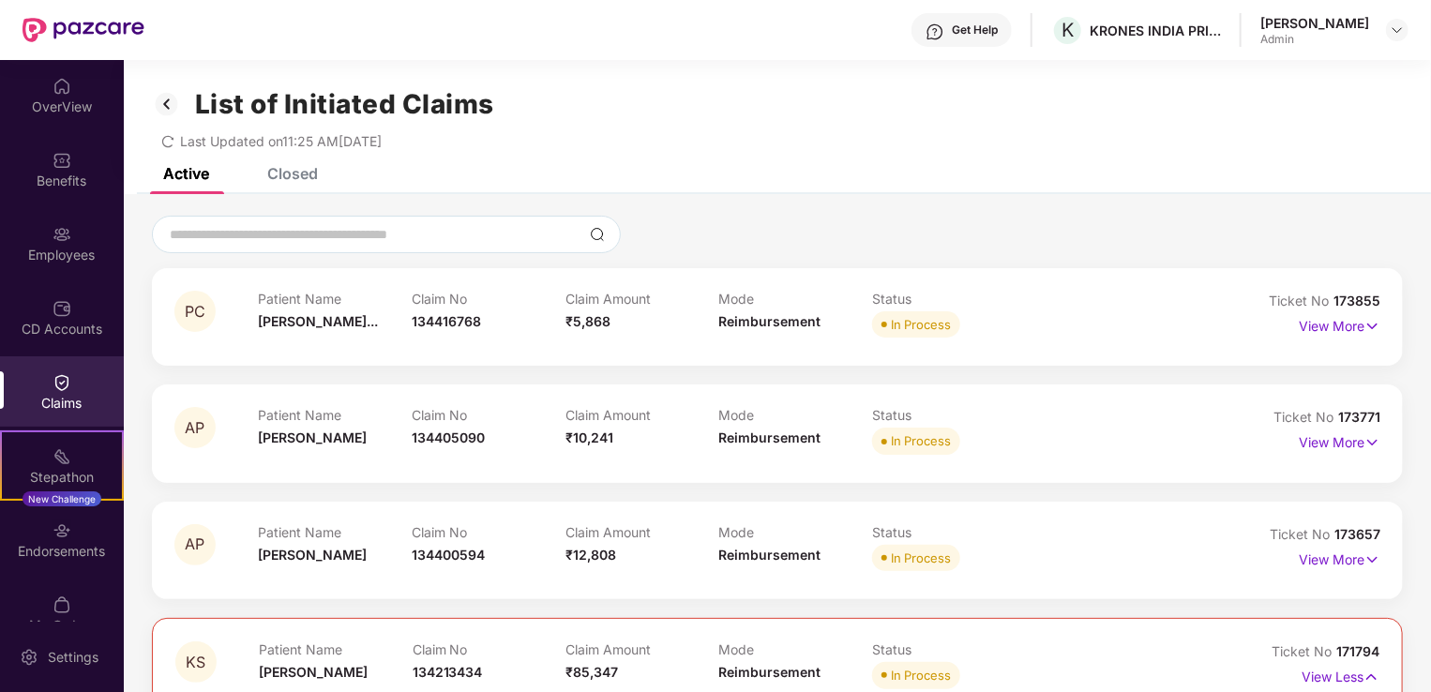
click at [53, 387] on img at bounding box center [62, 382] width 19 height 19
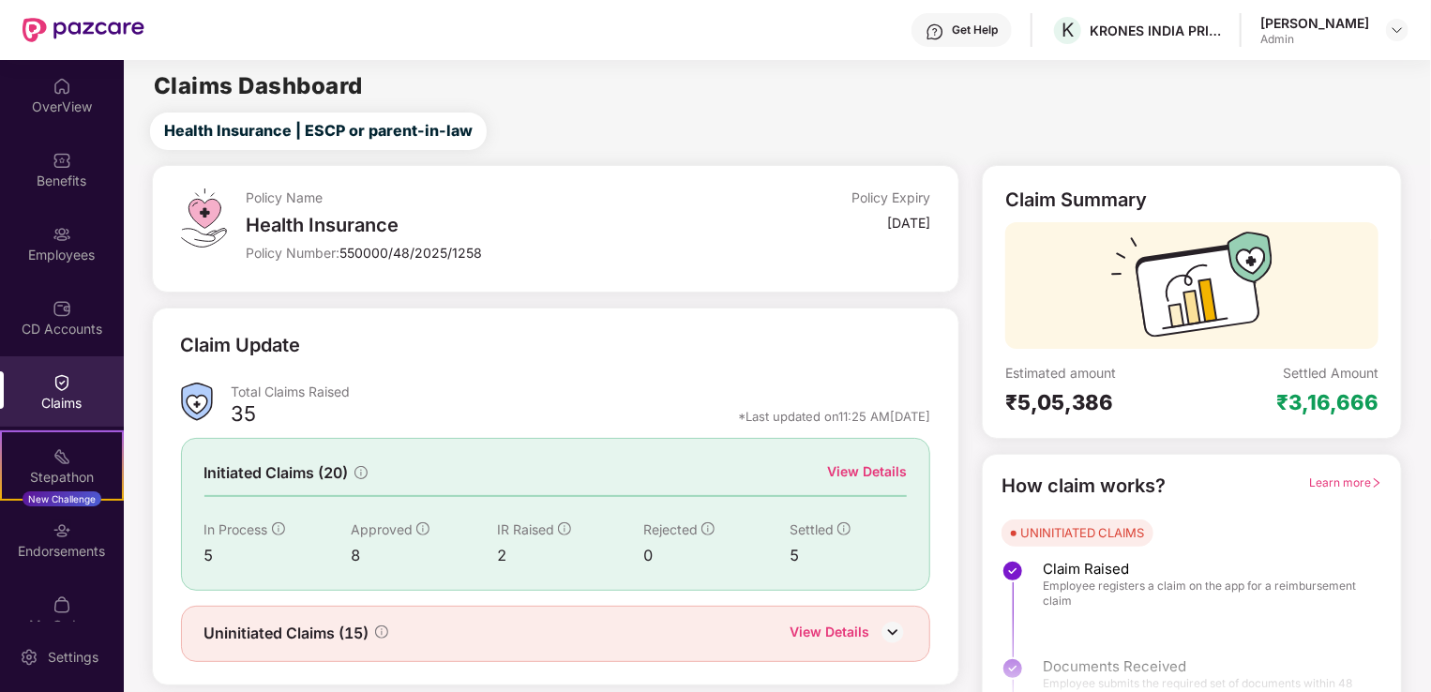
click at [848, 471] on div "View Details" at bounding box center [867, 471] width 80 height 21
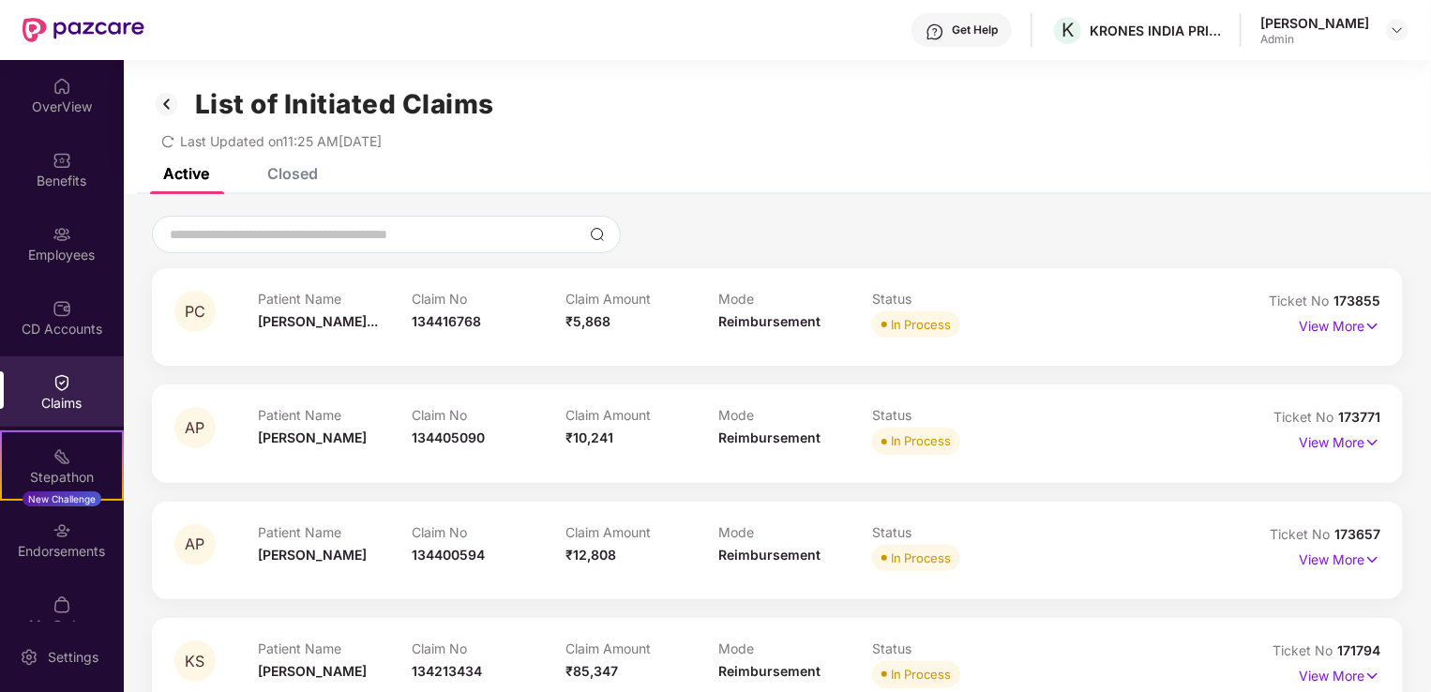
click at [288, 175] on div "Closed" at bounding box center [292, 173] width 51 height 19
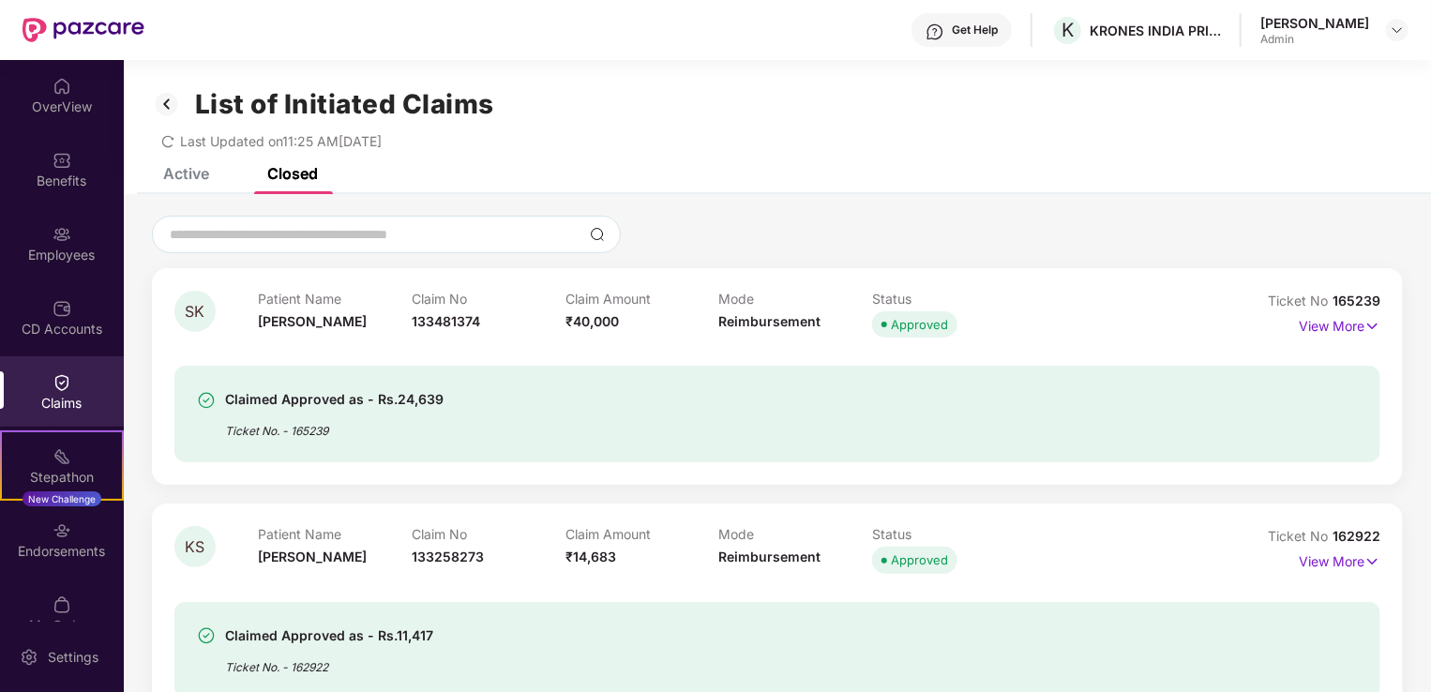
click at [56, 385] on img at bounding box center [62, 382] width 19 height 19
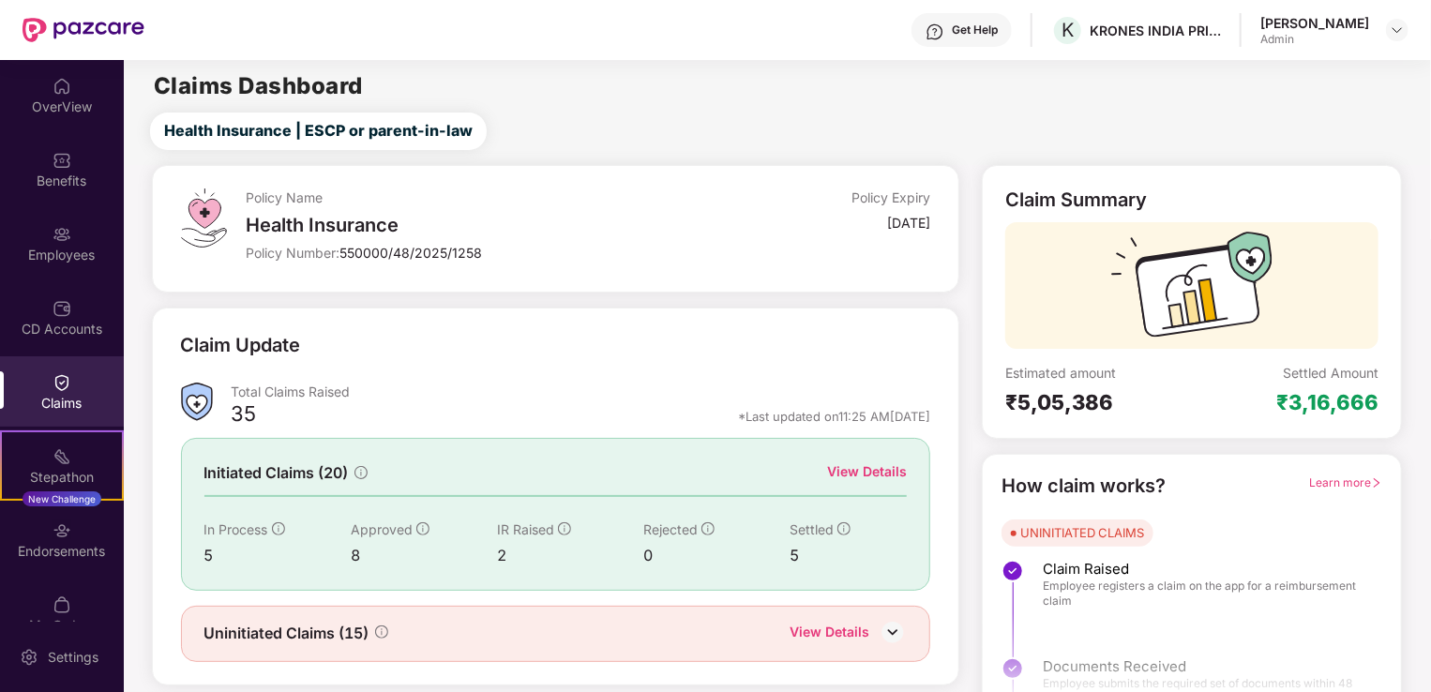
scroll to position [41, 0]
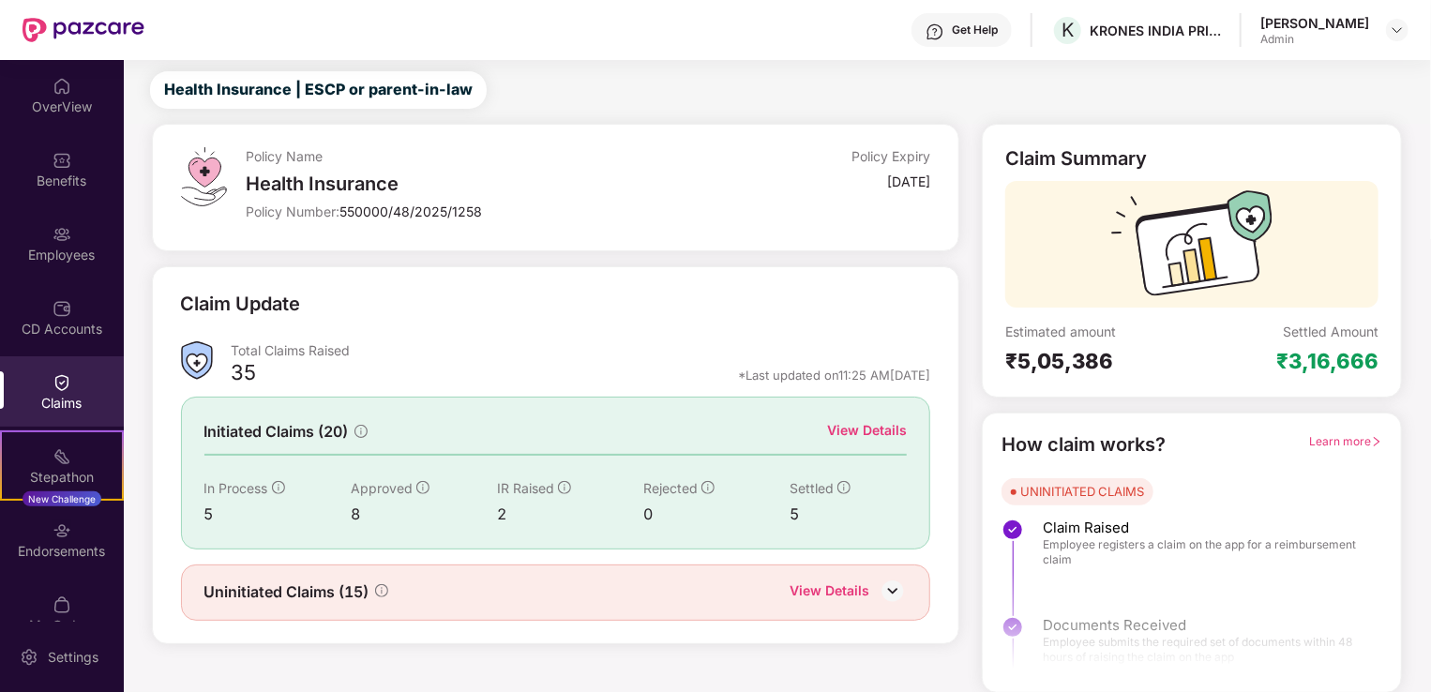
click at [1339, 445] on span "Learn more" at bounding box center [1345, 441] width 73 height 14
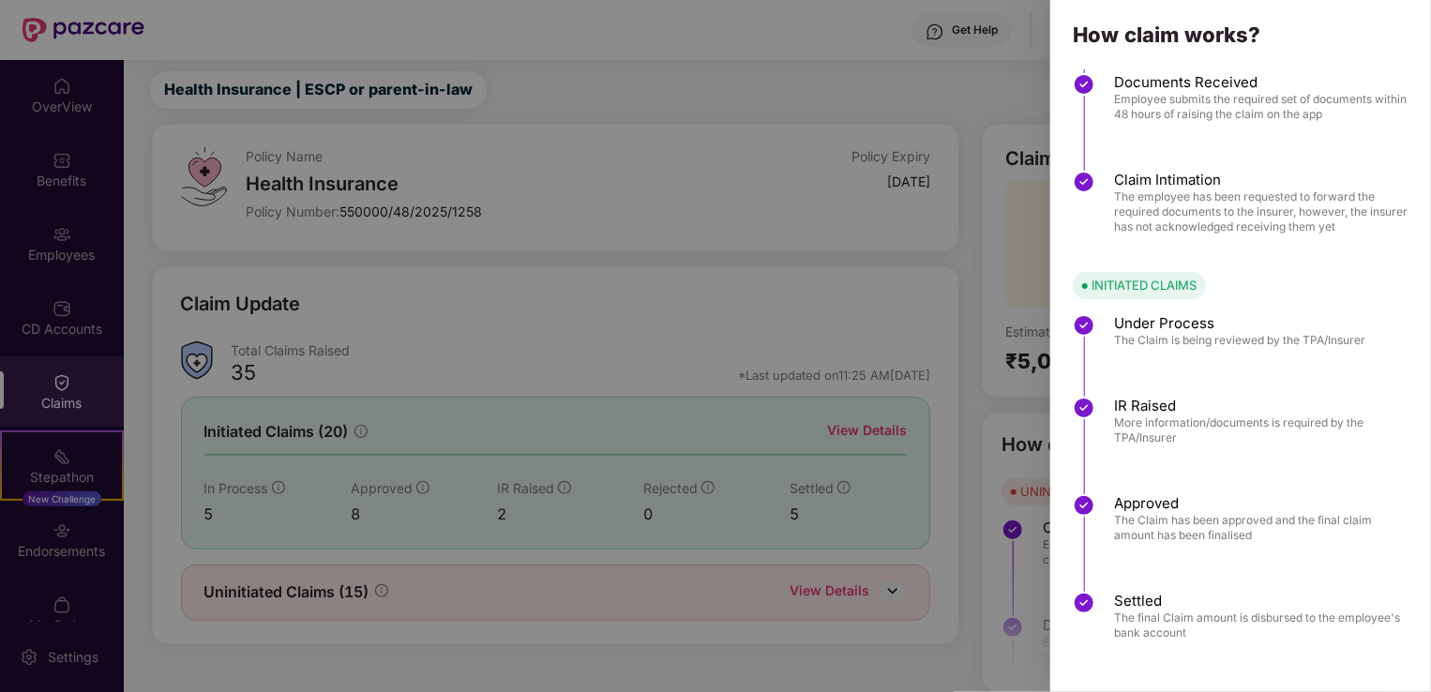
scroll to position [0, 0]
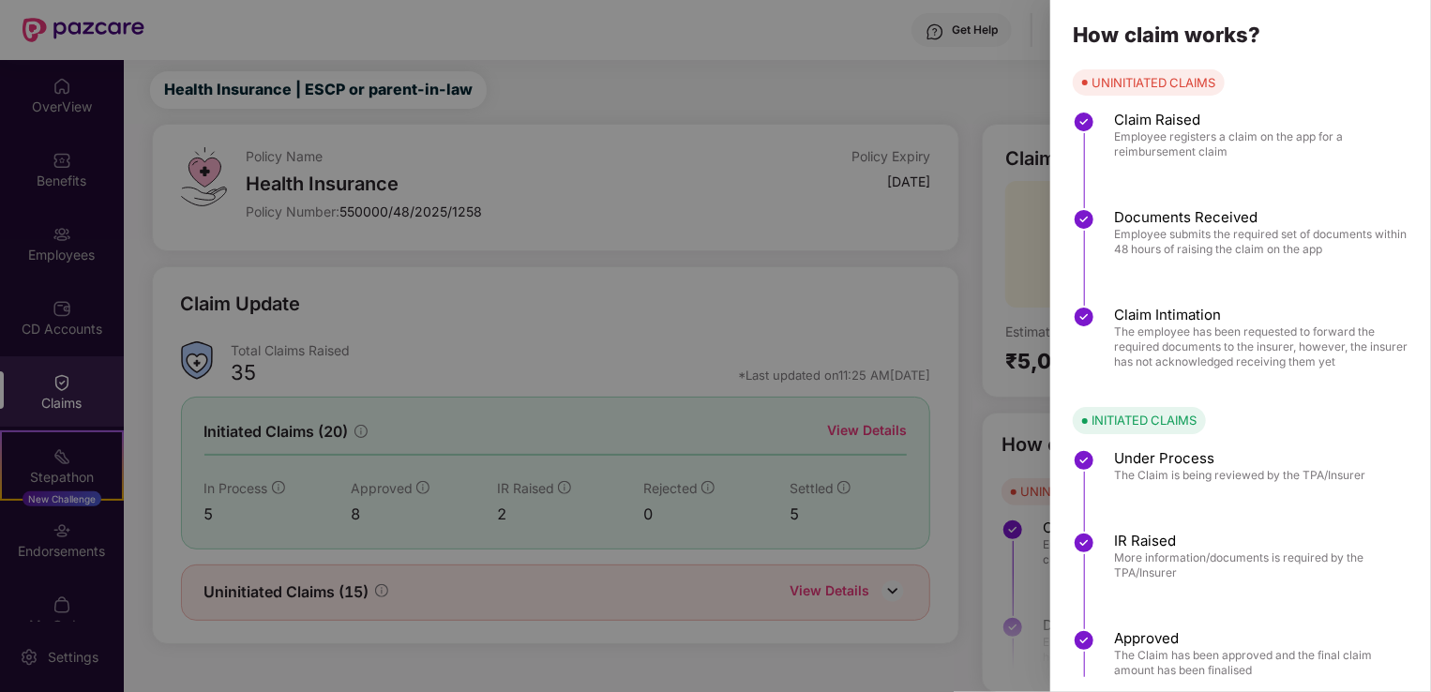
click at [1009, 86] on div at bounding box center [715, 346] width 1431 height 692
